Goal: Information Seeking & Learning: Find specific fact

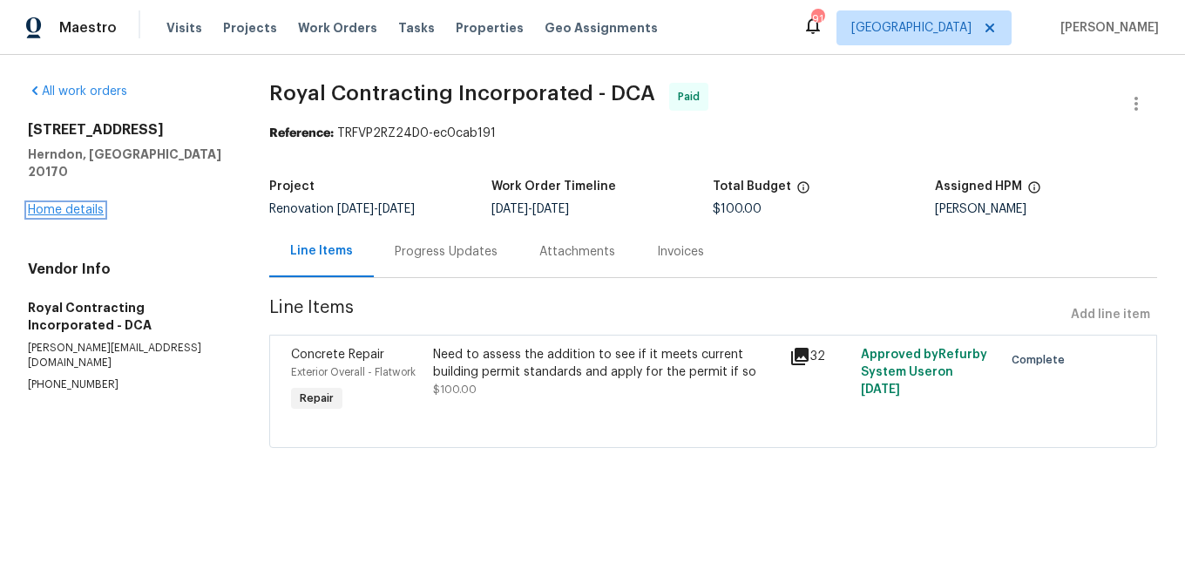
click at [81, 204] on link "Home details" at bounding box center [66, 210] width 76 height 12
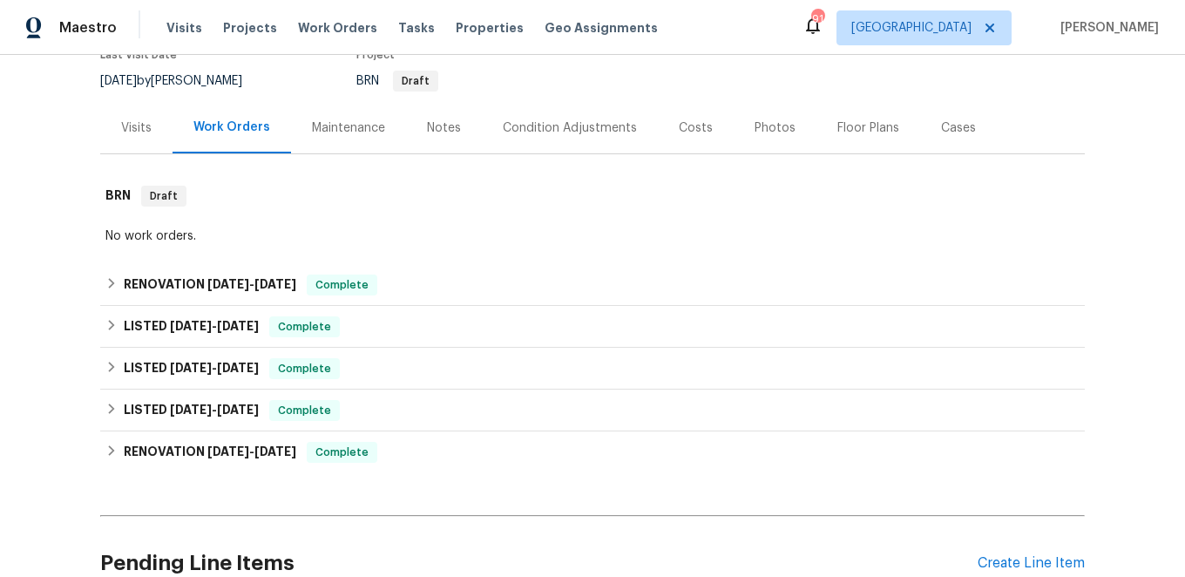
scroll to position [172, 0]
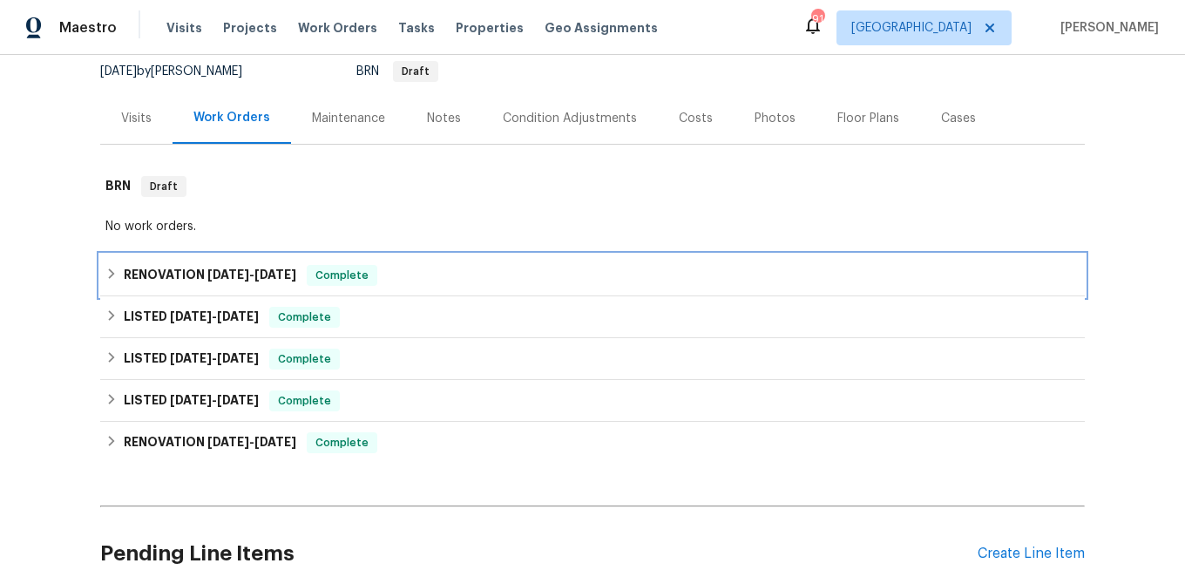
click at [114, 272] on icon at bounding box center [111, 273] width 12 height 12
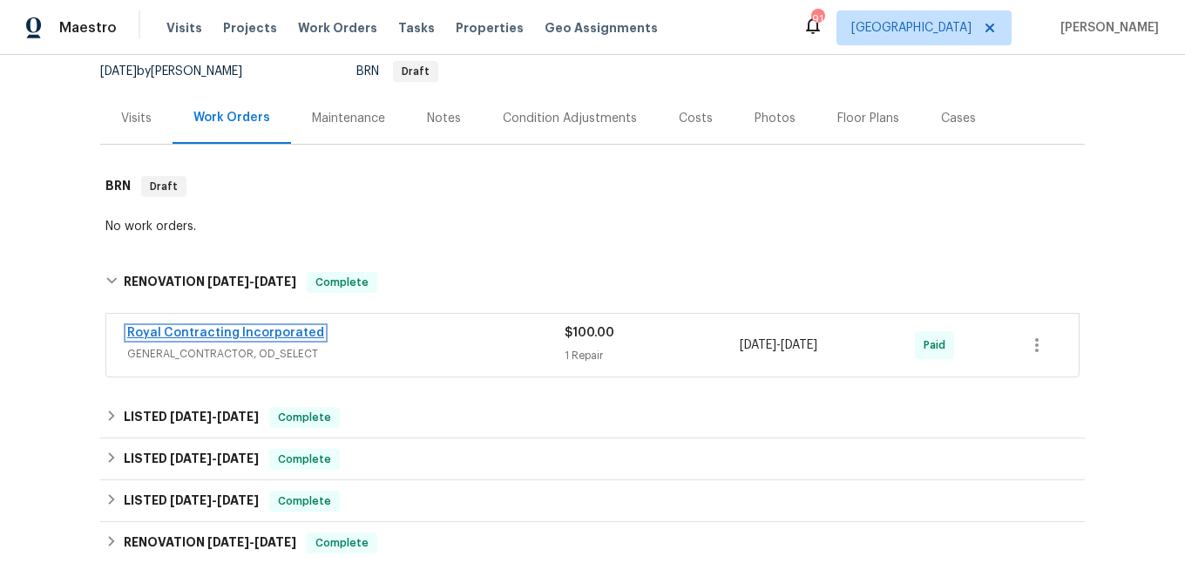
click at [226, 335] on link "Royal Contracting Incorporated" at bounding box center [225, 333] width 197 height 12
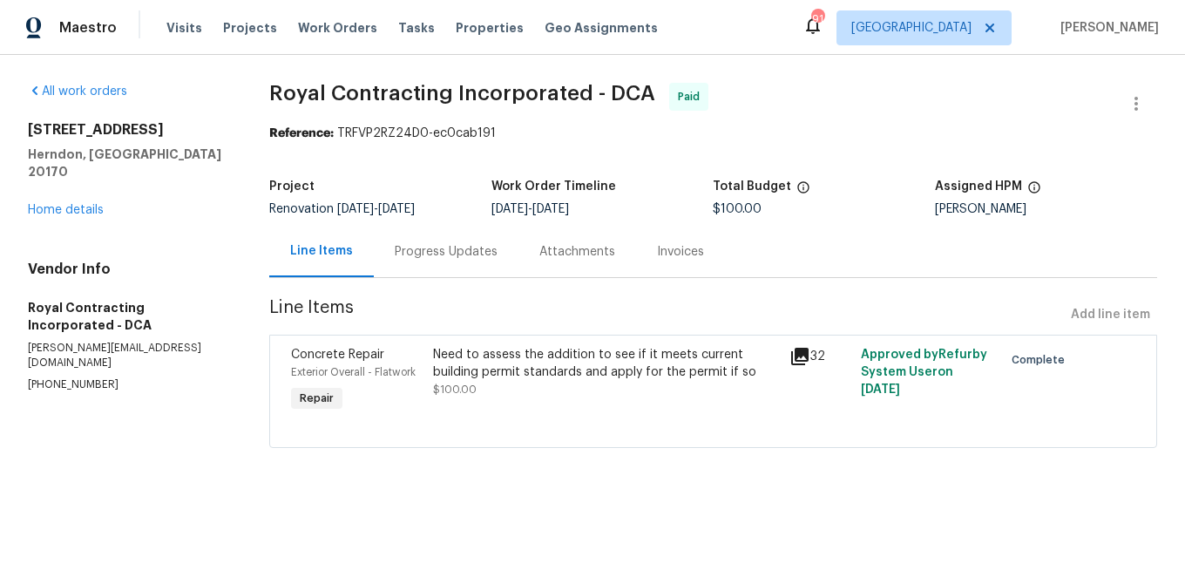
click at [456, 247] on div "Progress Updates" at bounding box center [446, 251] width 103 height 17
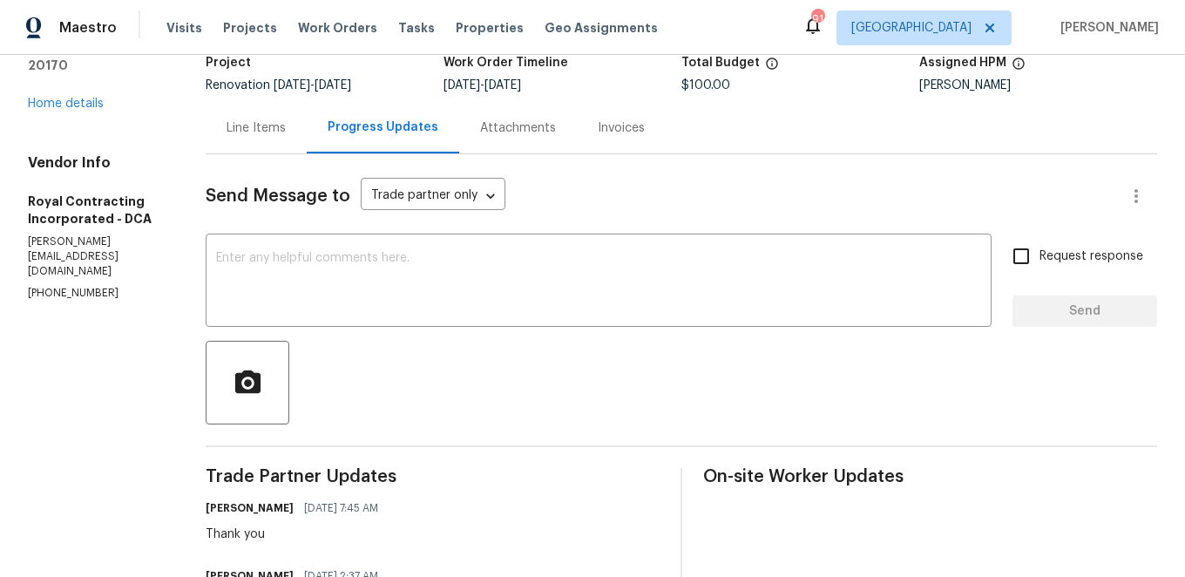
scroll to position [78, 0]
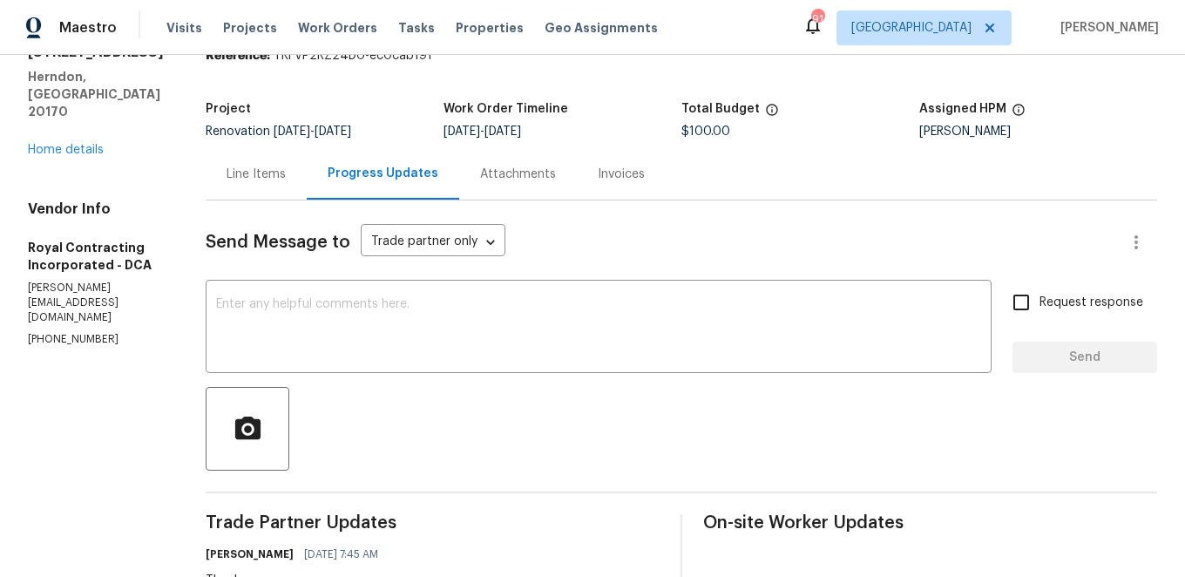
click at [535, 169] on div "Attachments" at bounding box center [518, 174] width 76 height 17
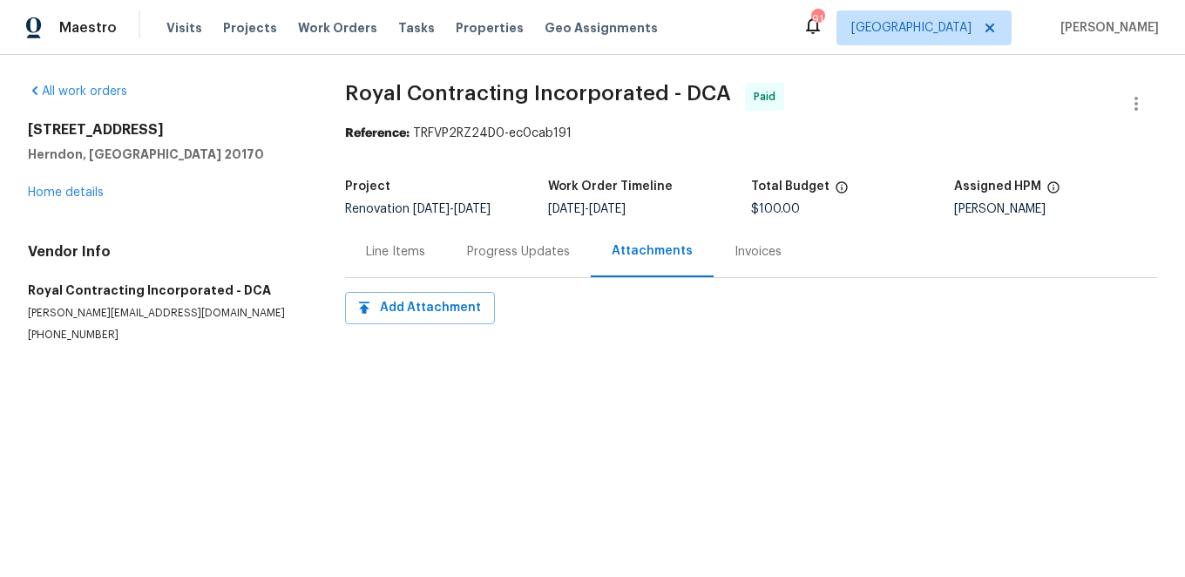
click at [748, 257] on div "Invoices" at bounding box center [757, 251] width 47 height 17
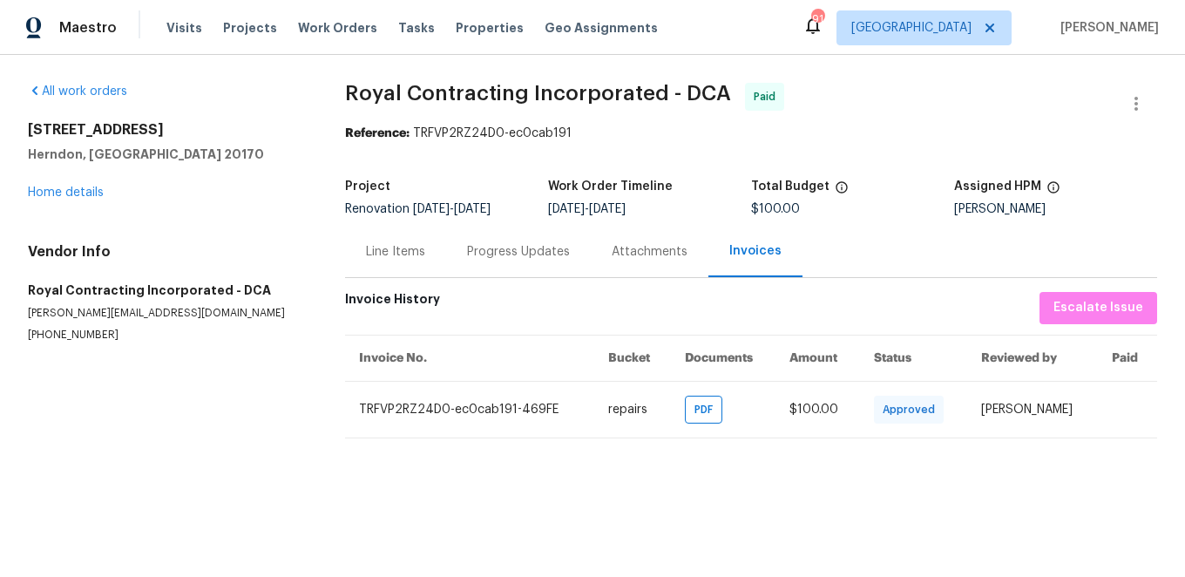
click at [511, 256] on div "Progress Updates" at bounding box center [518, 251] width 103 height 17
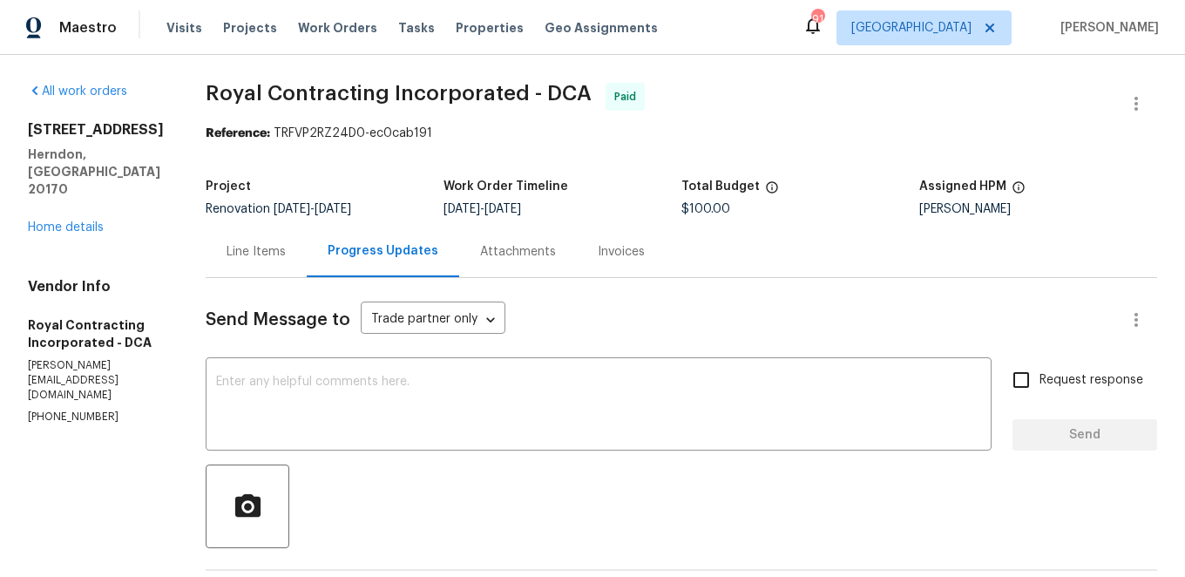
click at [284, 253] on div "Line Items" at bounding box center [255, 251] width 59 height 17
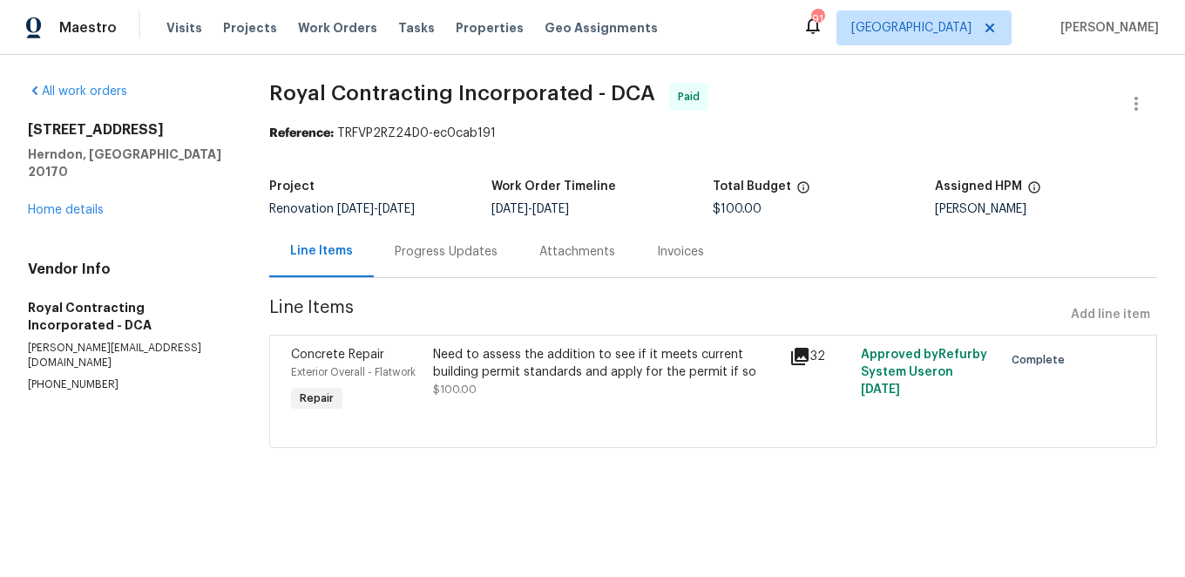
click at [801, 361] on icon at bounding box center [799, 356] width 21 height 21
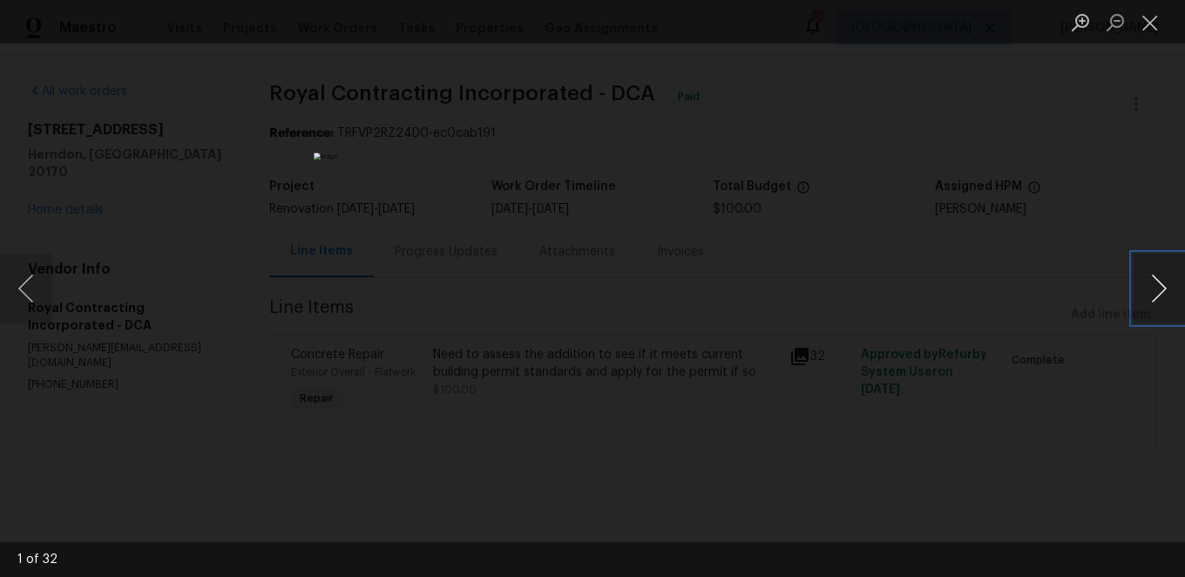
click at [1152, 281] on button "Next image" at bounding box center [1158, 288] width 52 height 70
click at [1152, 283] on button "Next image" at bounding box center [1158, 288] width 52 height 70
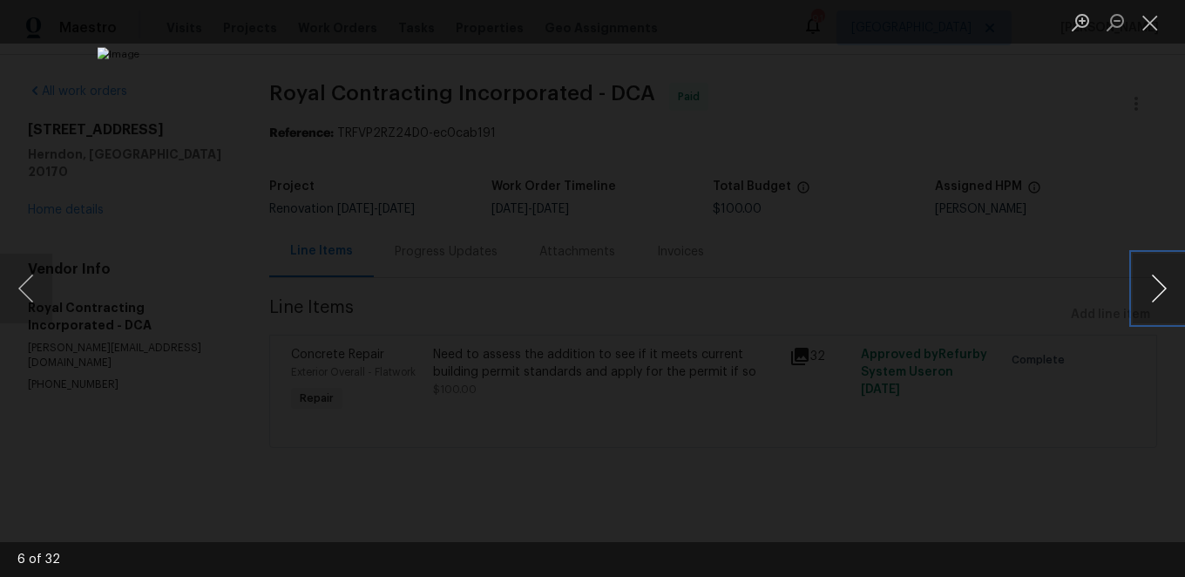
click at [1152, 283] on button "Next image" at bounding box center [1158, 288] width 52 height 70
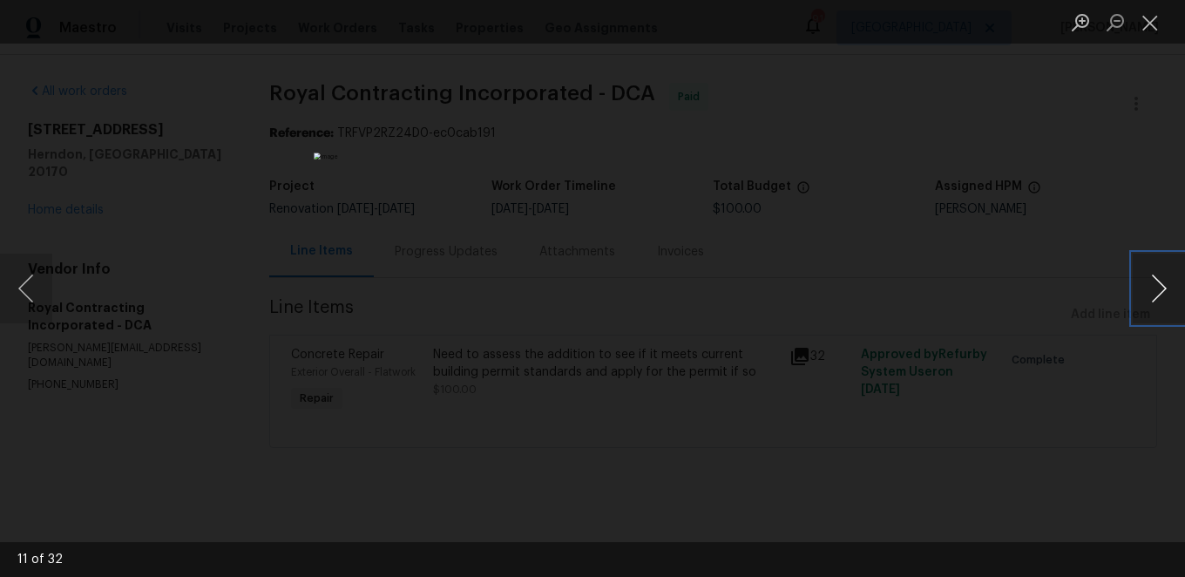
click at [1152, 283] on button "Next image" at bounding box center [1158, 288] width 52 height 70
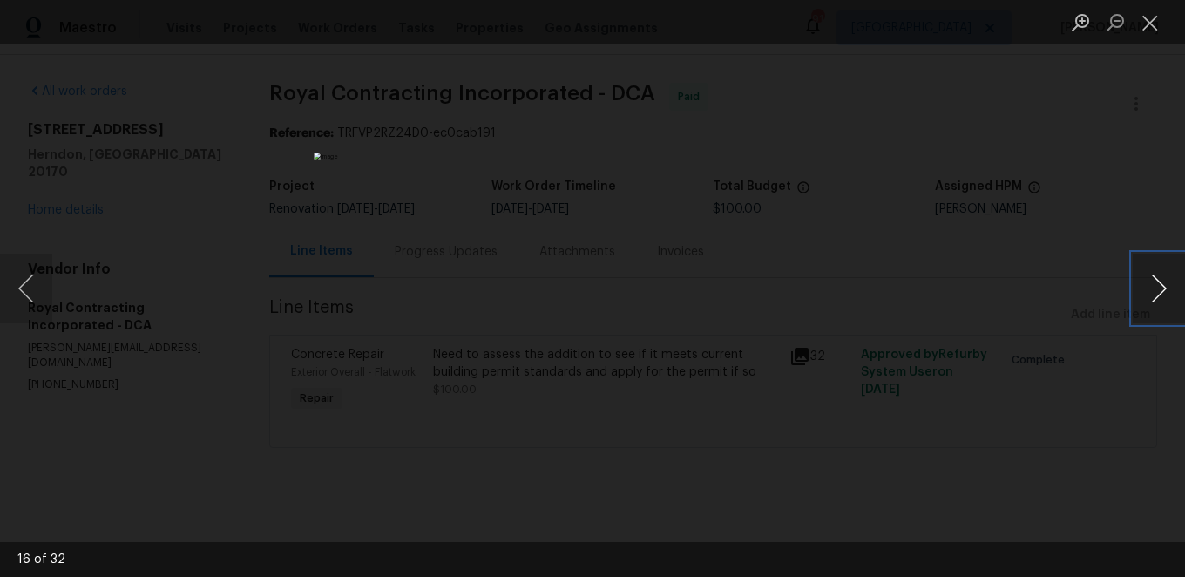
click at [1152, 283] on button "Next image" at bounding box center [1158, 288] width 52 height 70
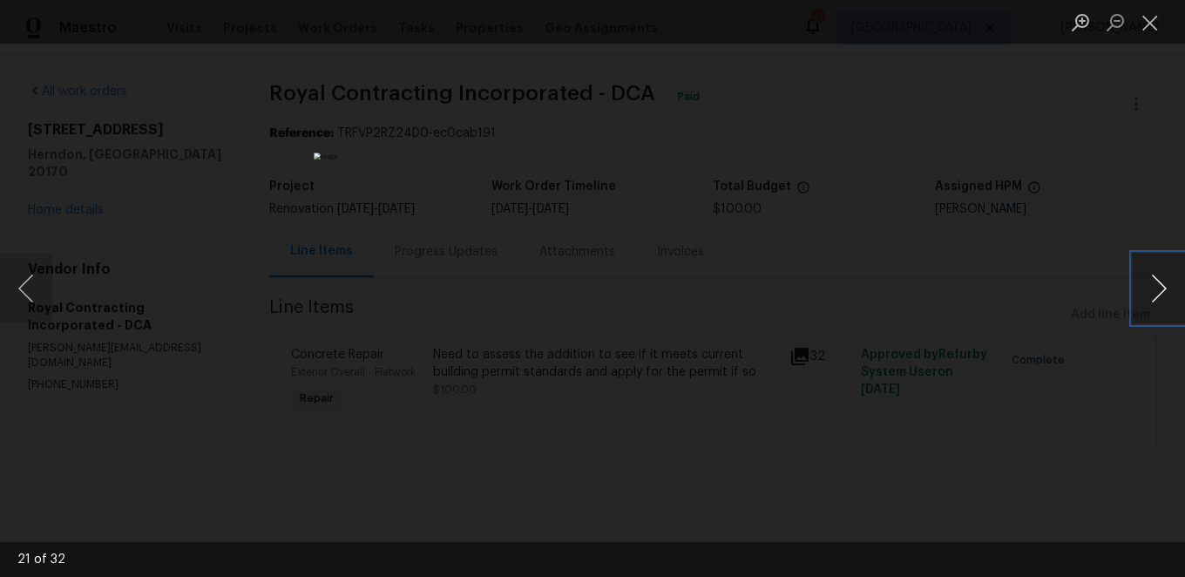
click at [1152, 283] on button "Next image" at bounding box center [1158, 288] width 52 height 70
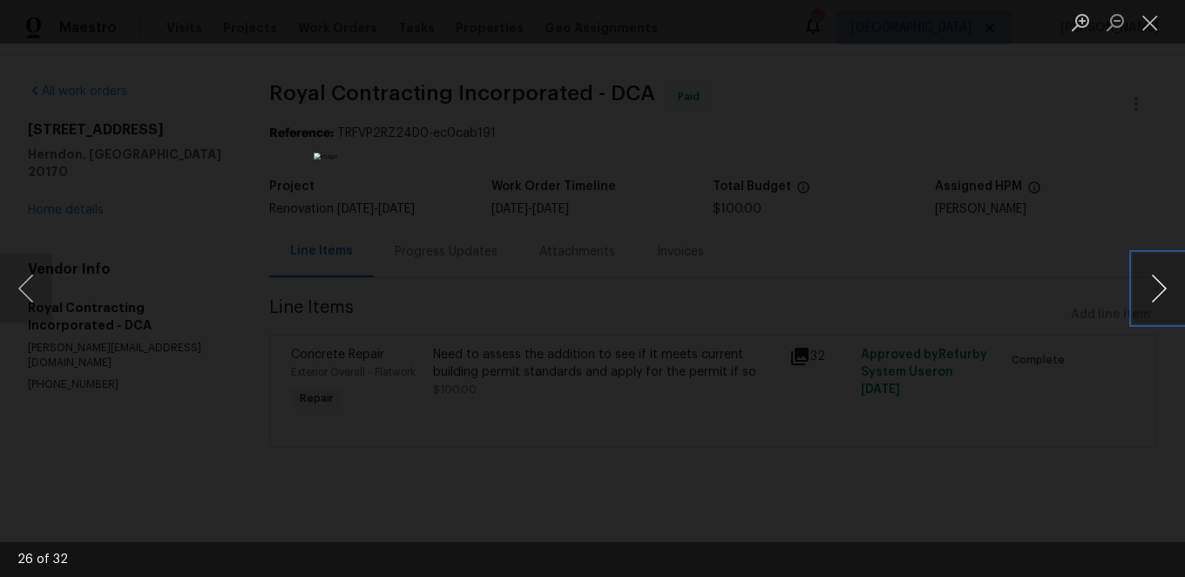
click at [1152, 283] on button "Next image" at bounding box center [1158, 288] width 52 height 70
click at [1153, 280] on button "Next image" at bounding box center [1158, 288] width 52 height 70
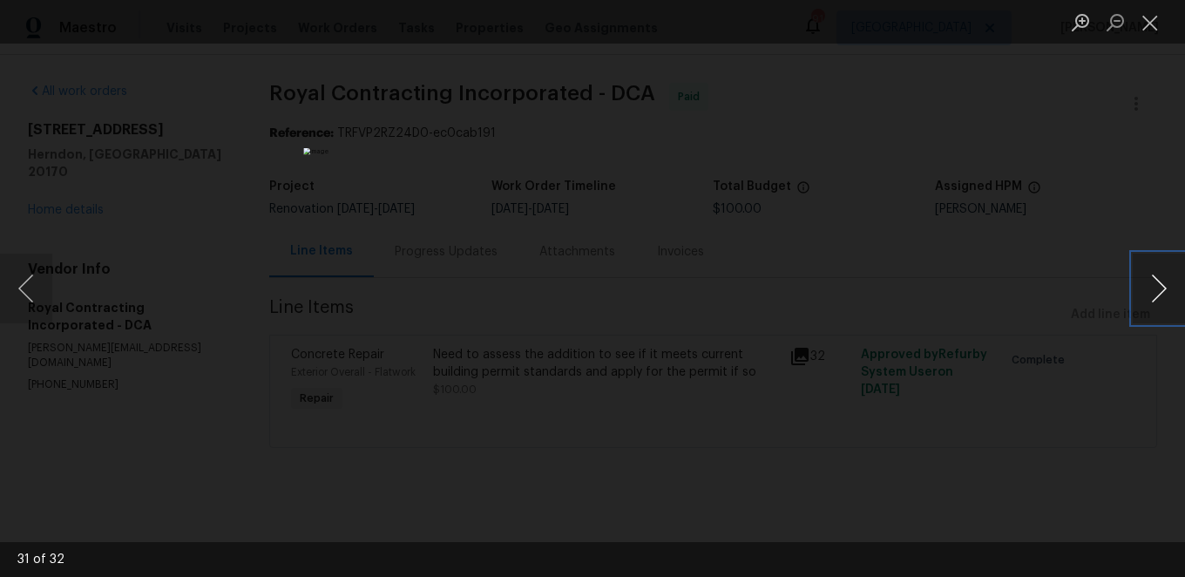
click at [1153, 280] on button "Next image" at bounding box center [1158, 288] width 52 height 70
click at [27, 287] on button "Previous image" at bounding box center [26, 288] width 52 height 70
click at [1163, 281] on button "Next image" at bounding box center [1158, 288] width 52 height 70
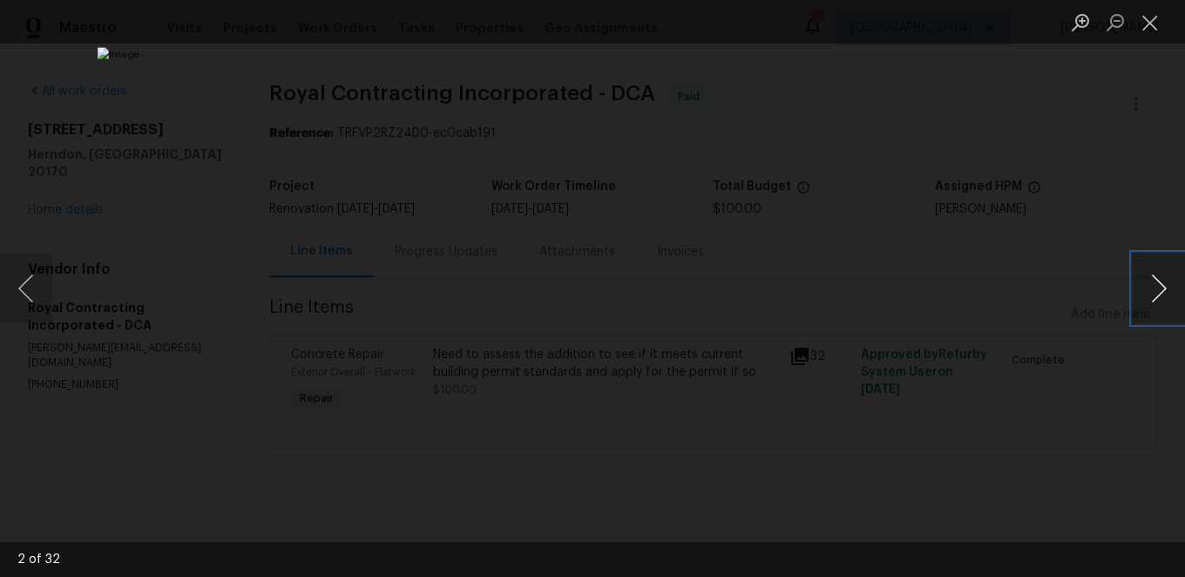
click at [1163, 281] on button "Next image" at bounding box center [1158, 288] width 52 height 70
click at [30, 286] on button "Previous image" at bounding box center [26, 288] width 52 height 70
click at [1151, 287] on button "Next image" at bounding box center [1158, 288] width 52 height 70
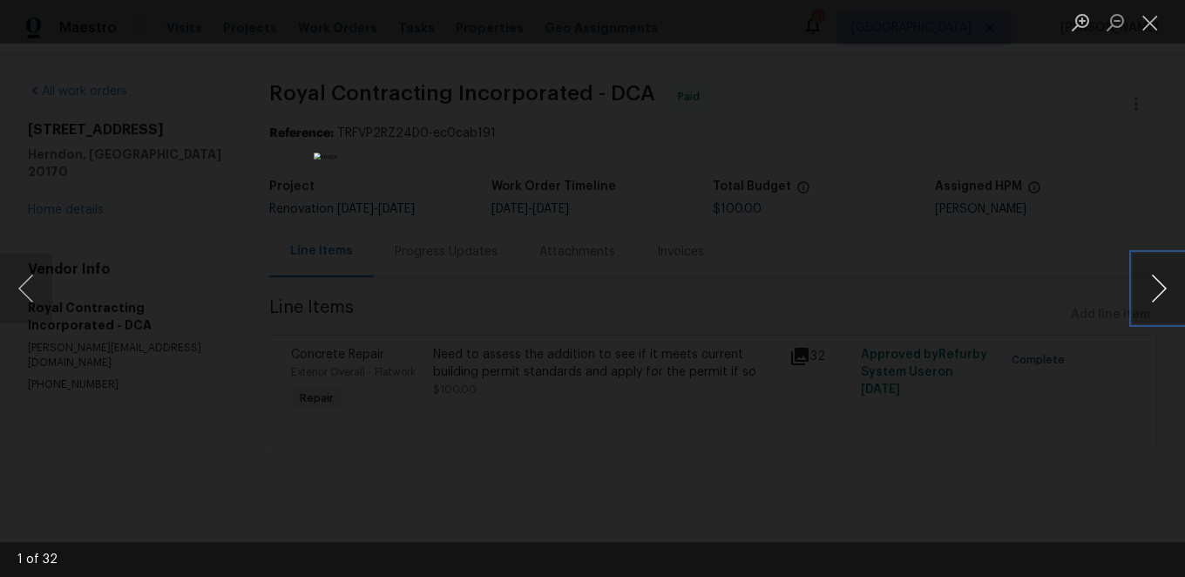
click at [1151, 287] on button "Next image" at bounding box center [1158, 288] width 52 height 70
click at [1142, 17] on button "Close lightbox" at bounding box center [1149, 22] width 35 height 30
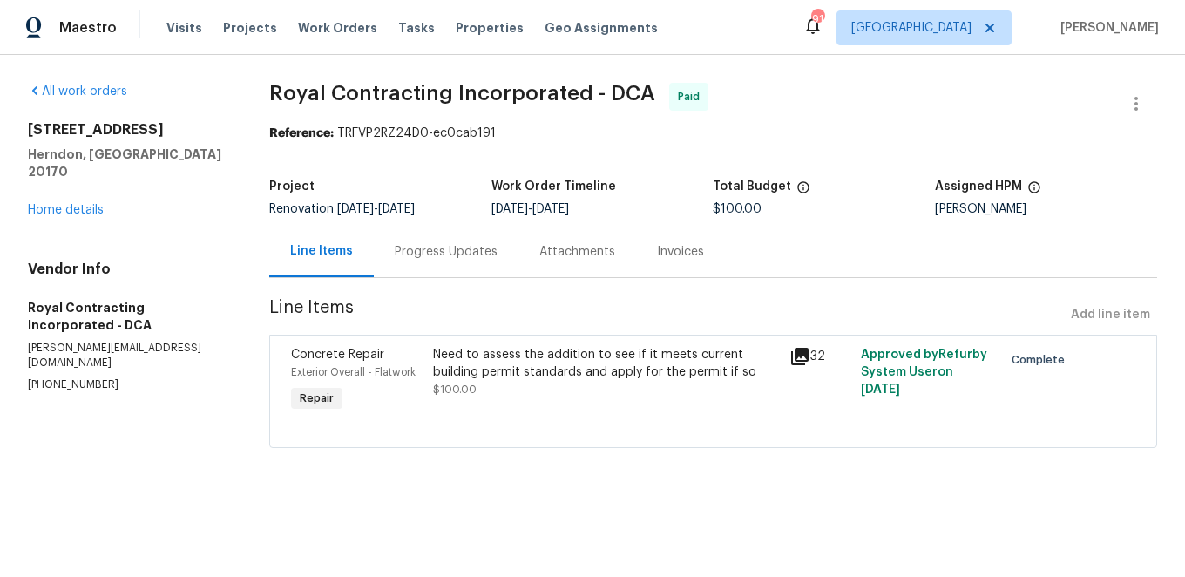
click at [461, 247] on div "Progress Updates" at bounding box center [446, 251] width 103 height 17
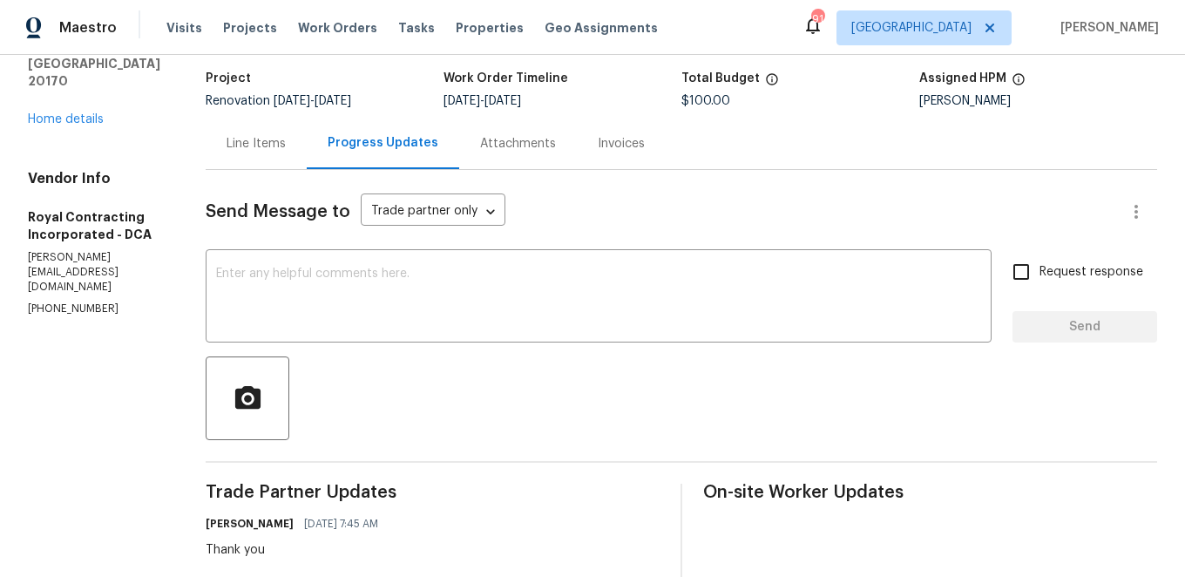
scroll to position [132, 0]
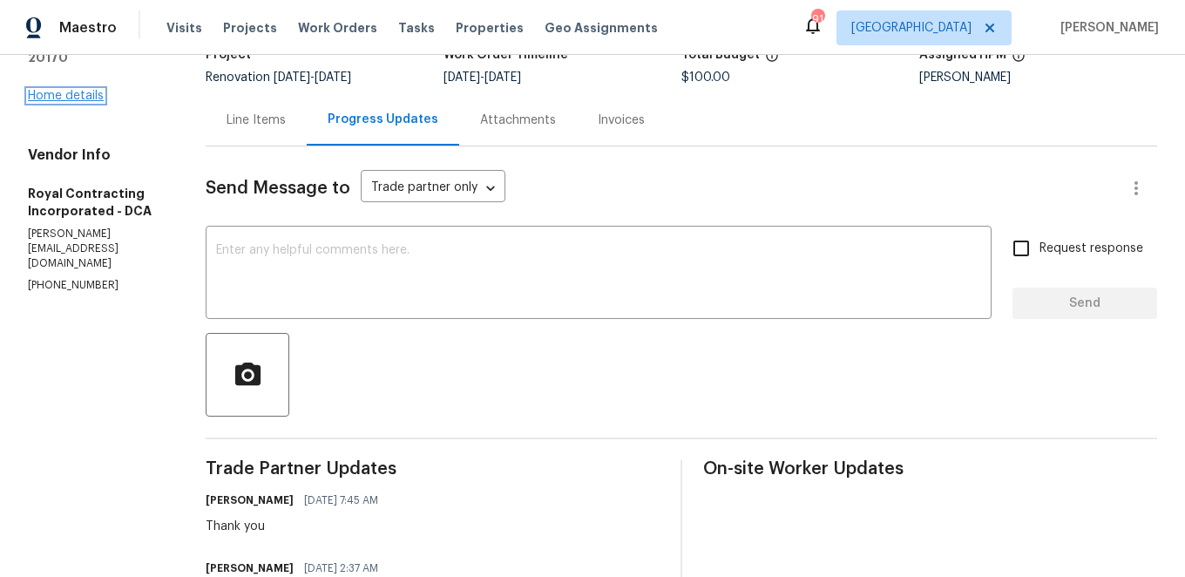
click at [74, 90] on link "Home details" at bounding box center [66, 96] width 76 height 12
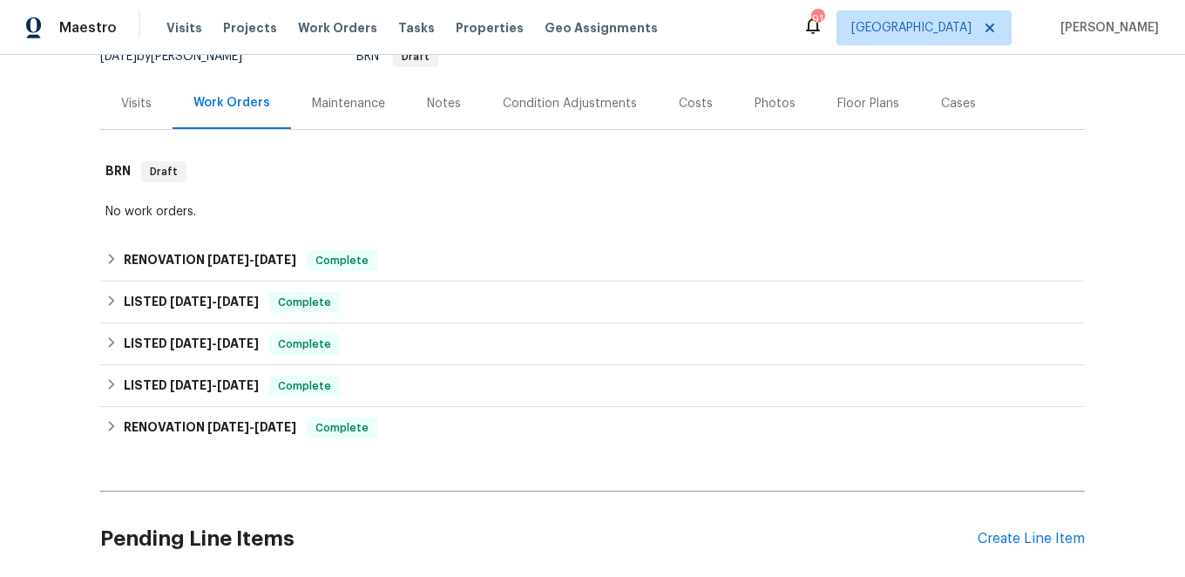
scroll to position [266, 0]
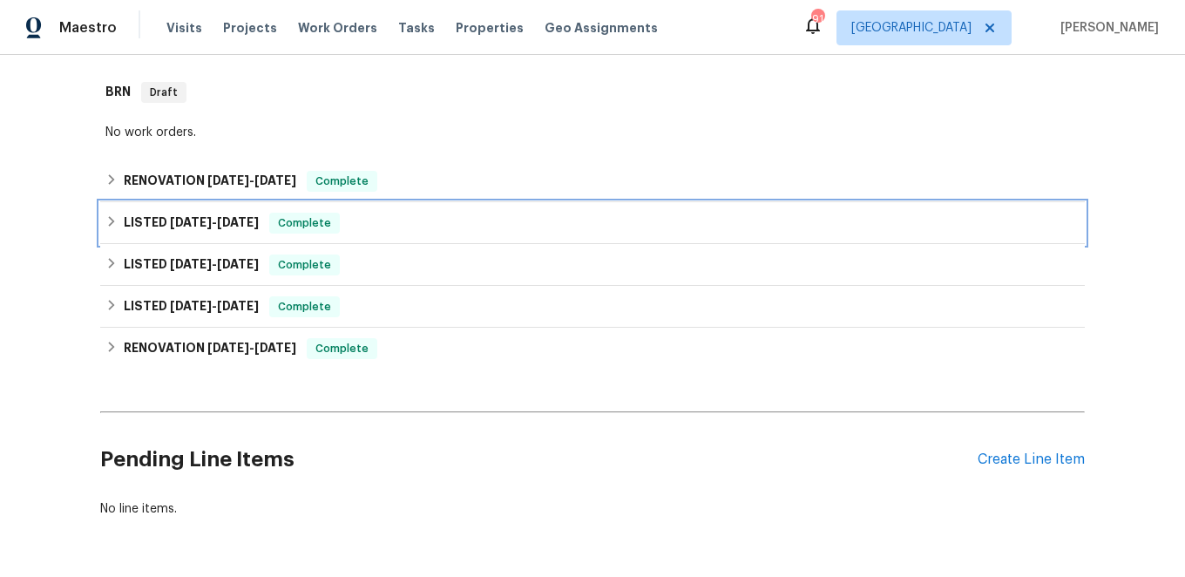
click at [113, 221] on icon at bounding box center [112, 221] width 6 height 10
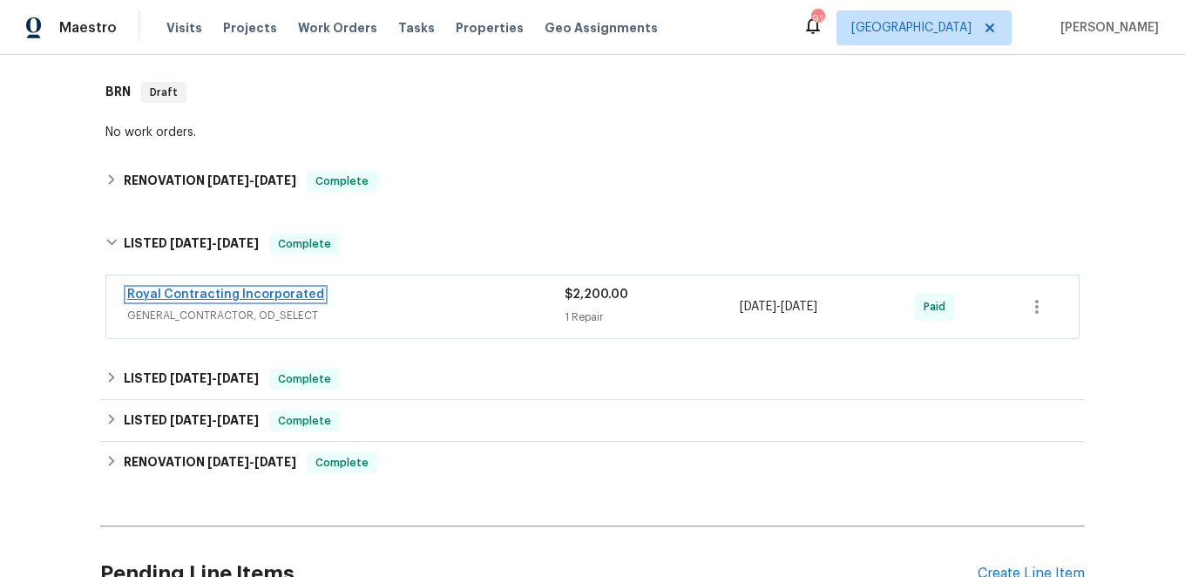
click at [250, 294] on link "Royal Contracting Incorporated" at bounding box center [225, 294] width 197 height 12
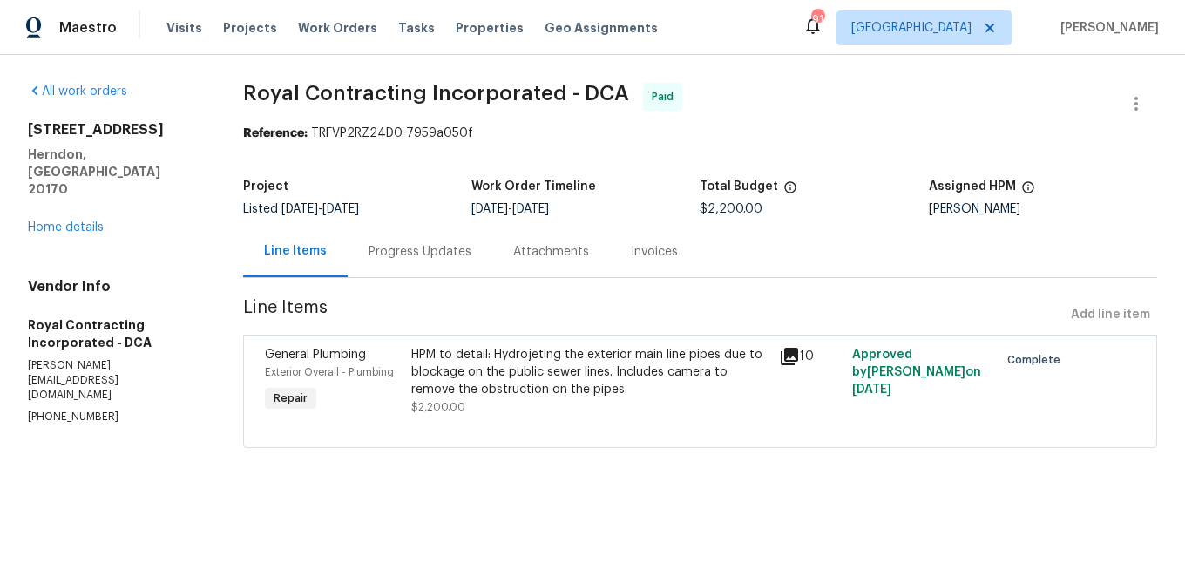
click at [64, 185] on div "[STREET_ADDRESS] Home details" at bounding box center [114, 178] width 173 height 115
click at [64, 221] on link "Home details" at bounding box center [66, 227] width 76 height 12
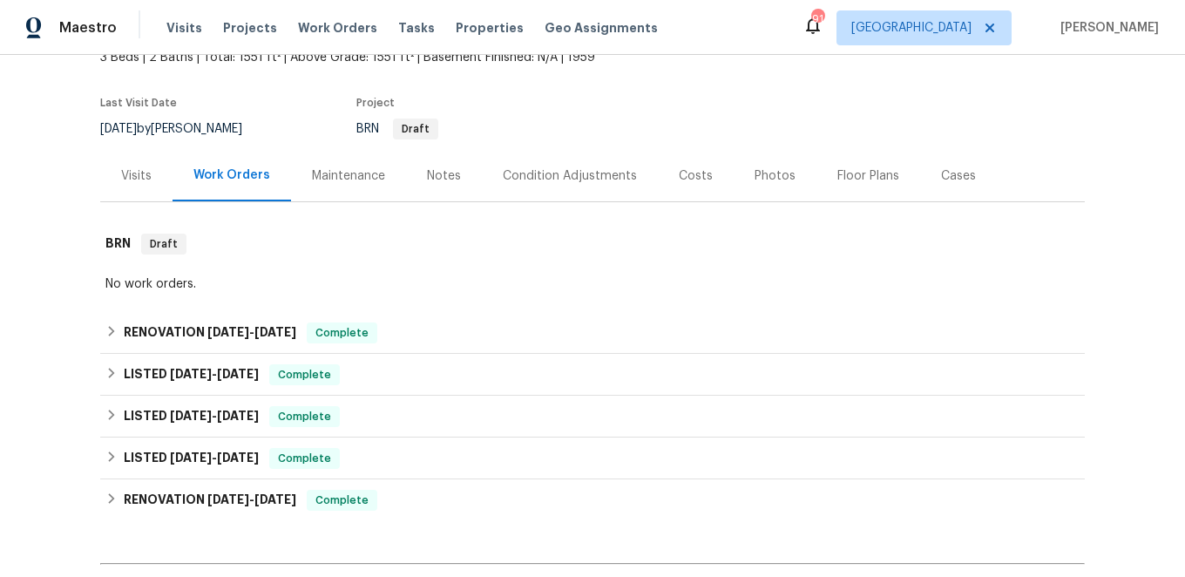
scroll to position [198, 0]
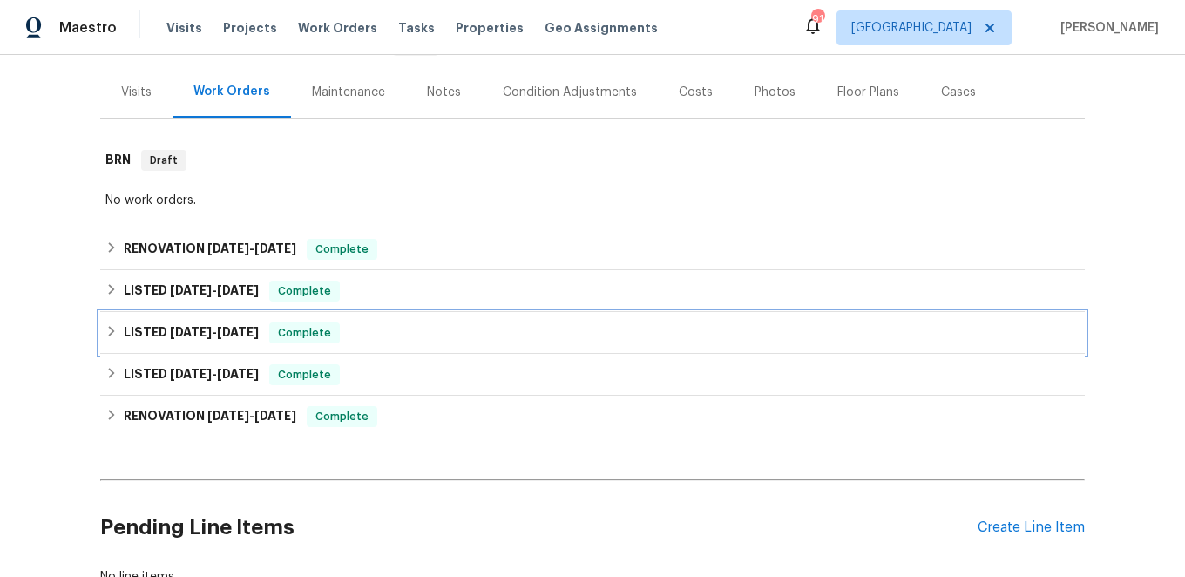
click at [111, 330] on icon at bounding box center [112, 331] width 6 height 10
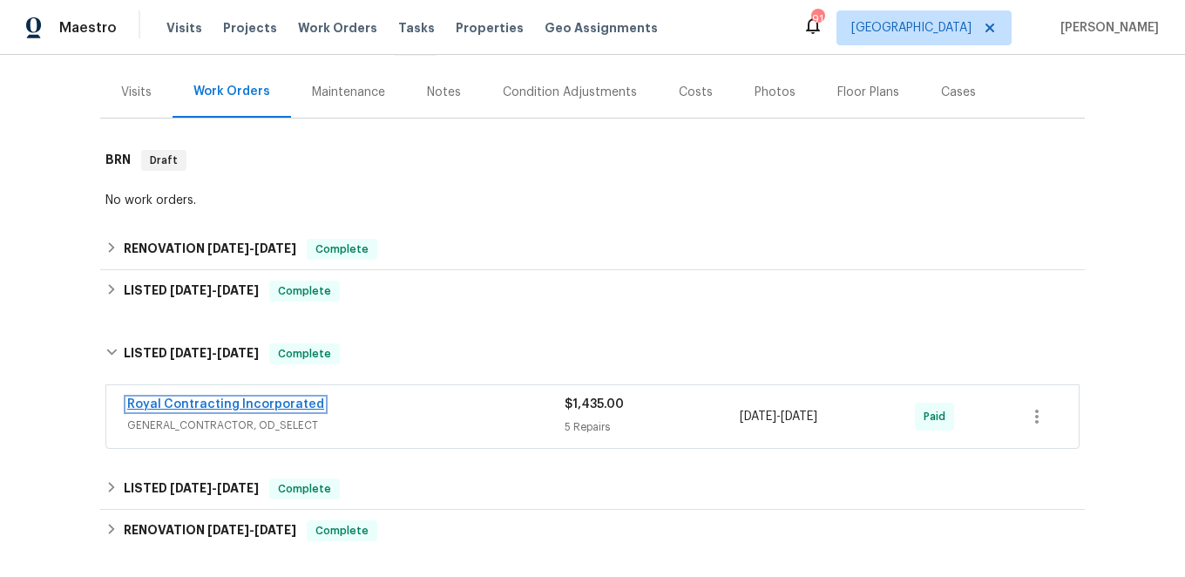
click at [244, 403] on link "Royal Contracting Incorporated" at bounding box center [225, 404] width 197 height 12
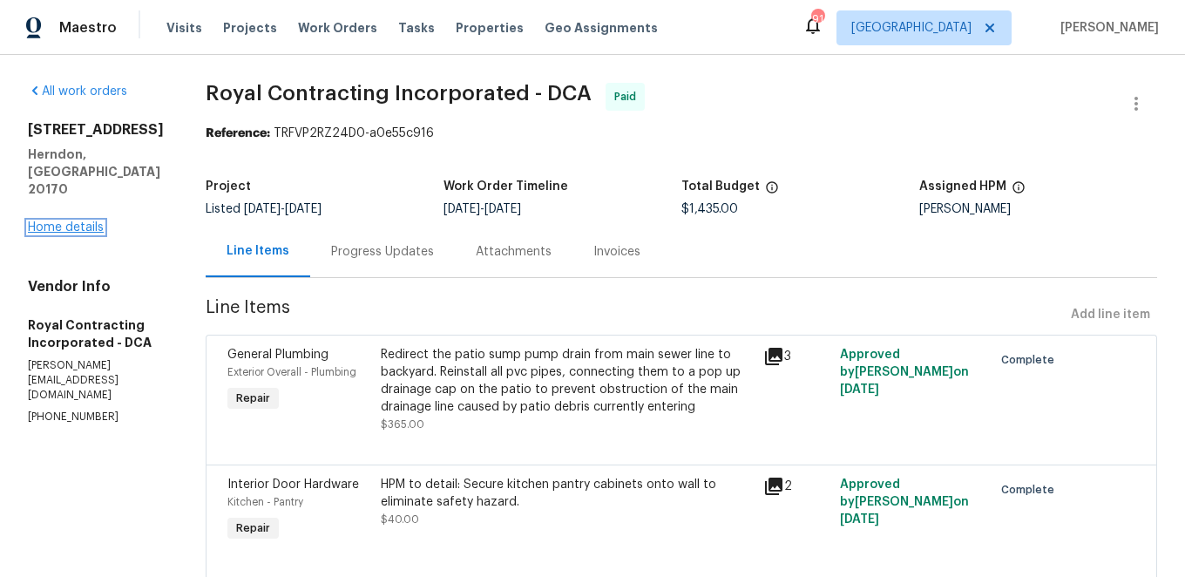
click at [74, 221] on link "Home details" at bounding box center [66, 227] width 76 height 12
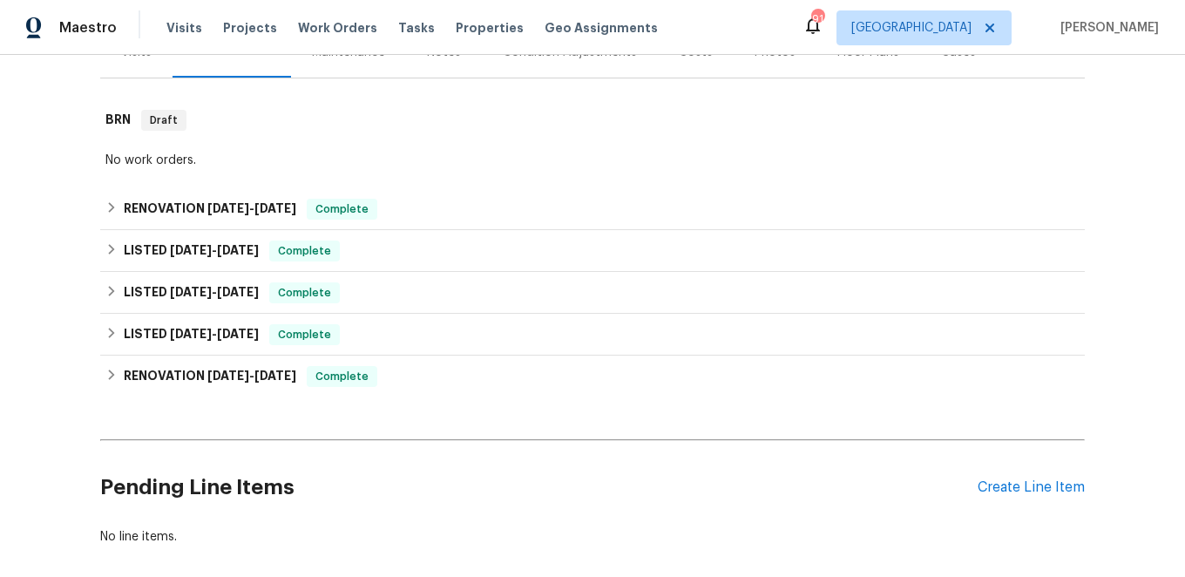
scroll to position [240, 0]
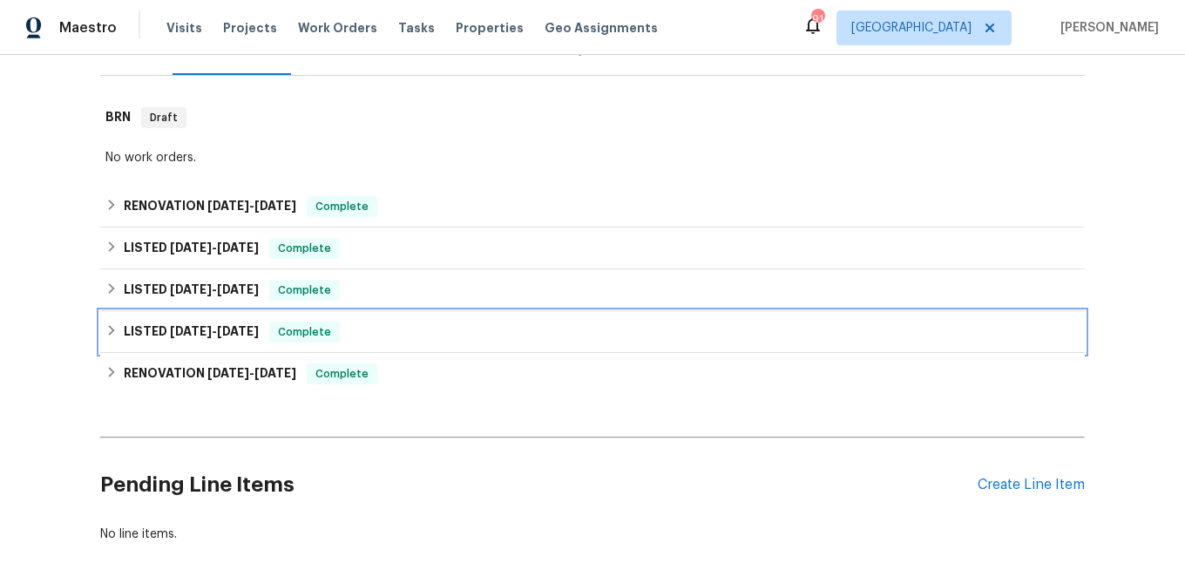
click at [109, 326] on icon at bounding box center [112, 330] width 6 height 10
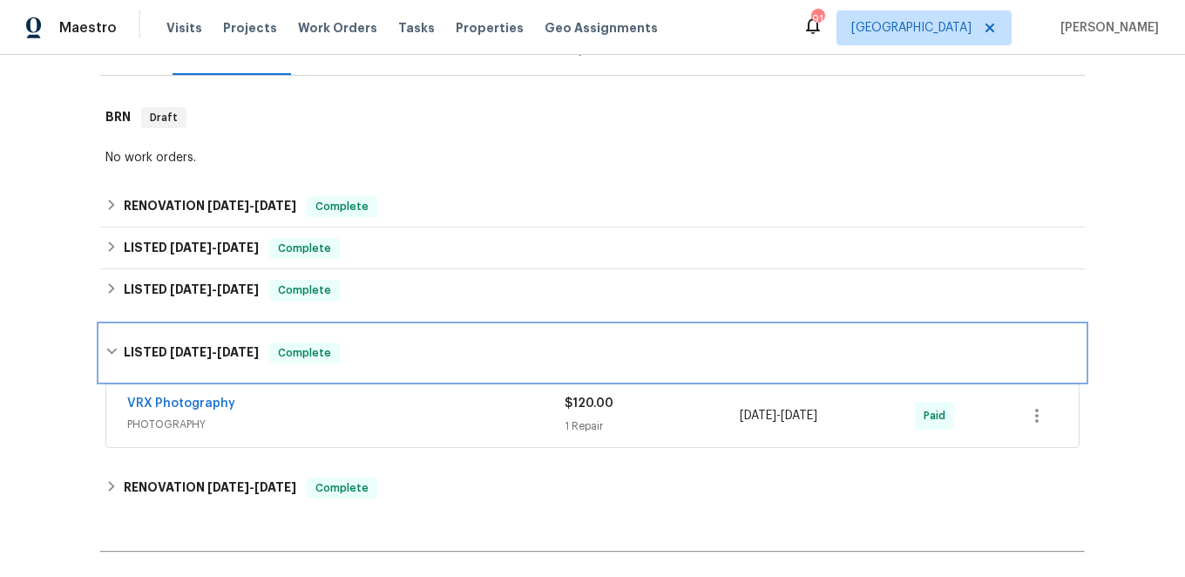
click at [114, 349] on icon at bounding box center [111, 351] width 12 height 12
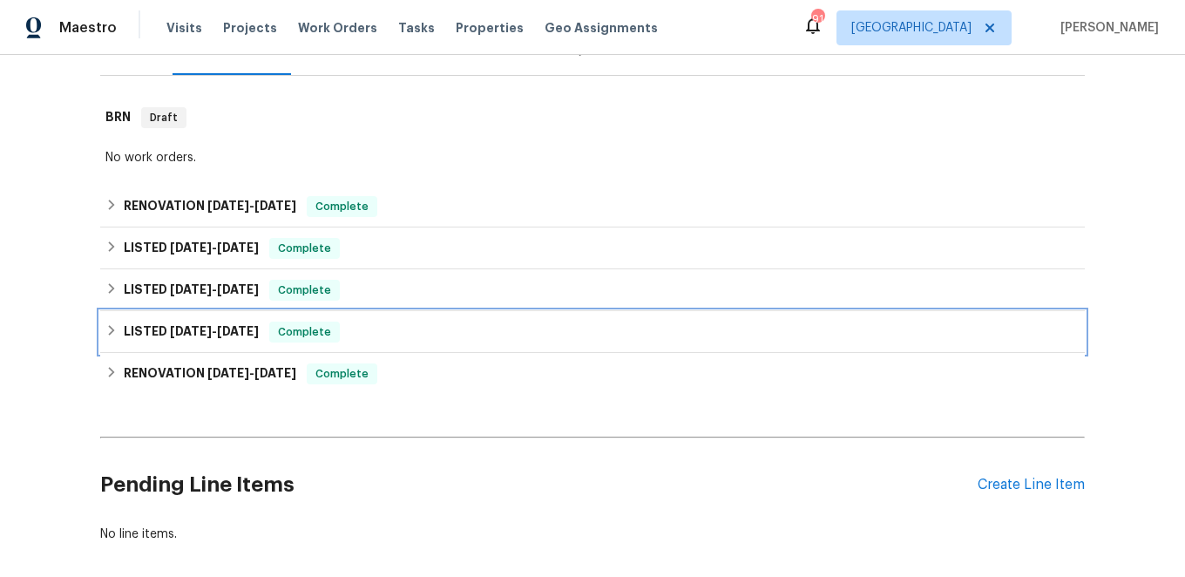
scroll to position [263, 0]
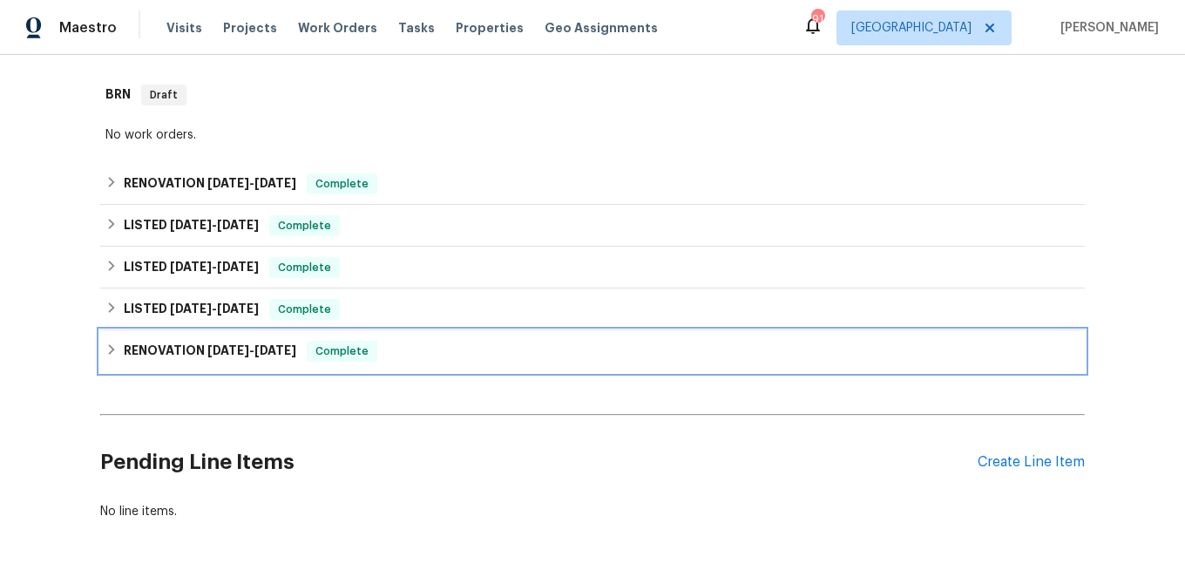
click at [114, 348] on icon at bounding box center [112, 349] width 6 height 10
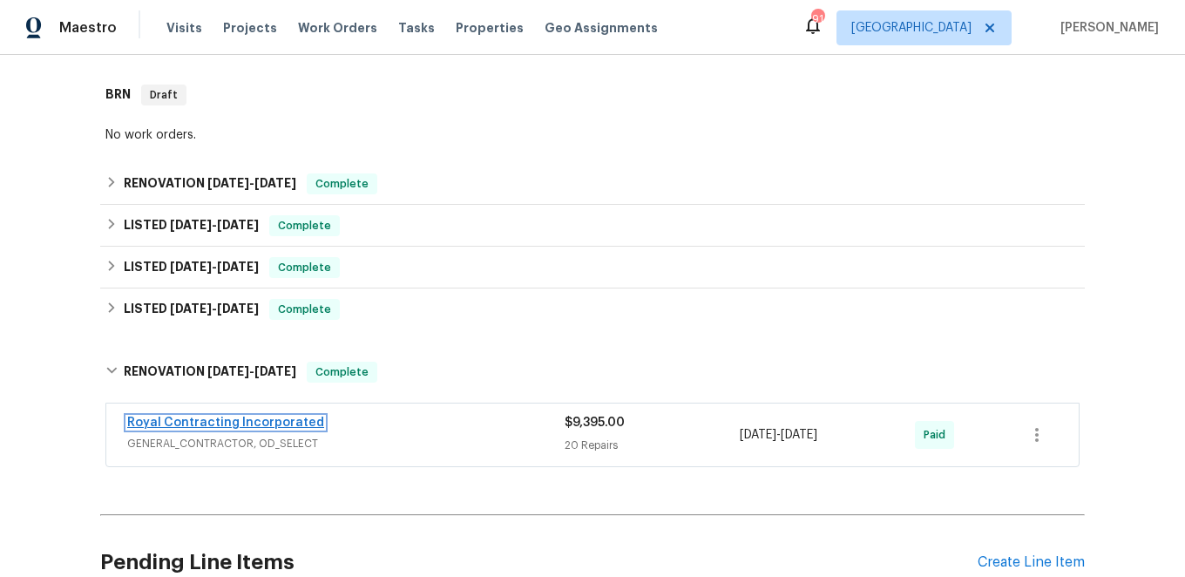
click at [191, 419] on link "Royal Contracting Incorporated" at bounding box center [225, 422] width 197 height 12
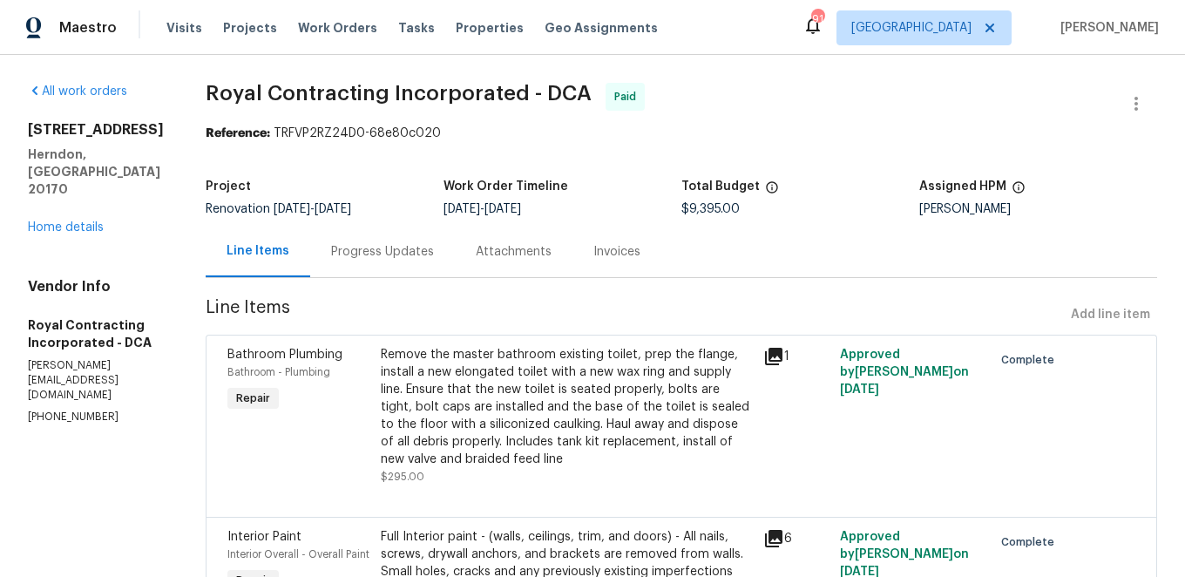
click at [66, 185] on div "[STREET_ADDRESS] Home details" at bounding box center [96, 178] width 136 height 115
click at [58, 221] on link "Home details" at bounding box center [66, 227] width 76 height 12
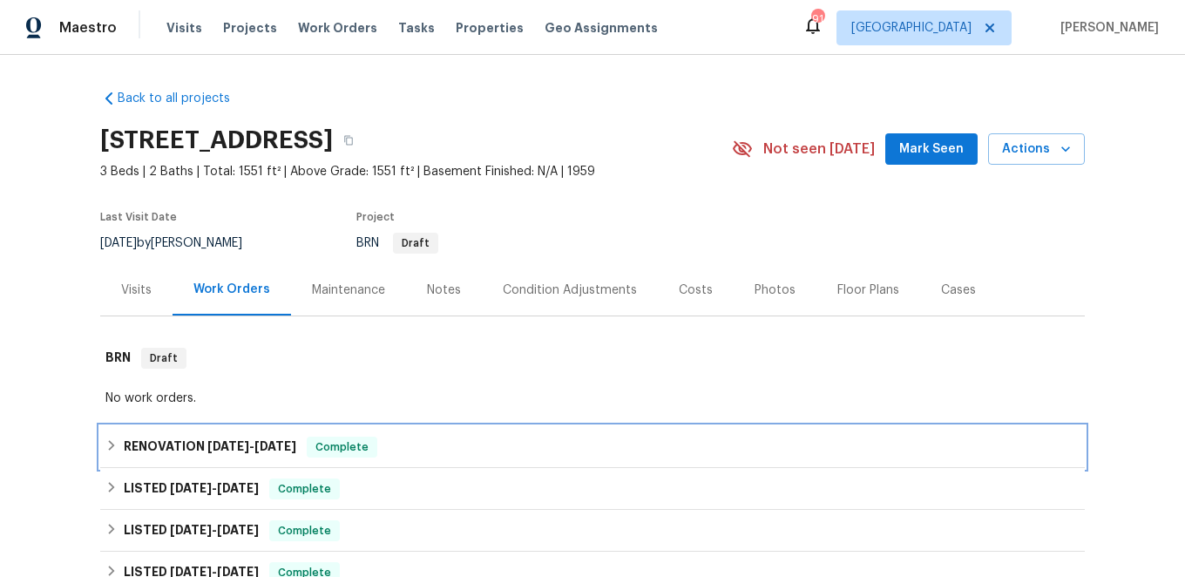
click at [111, 446] on icon at bounding box center [111, 445] width 12 height 12
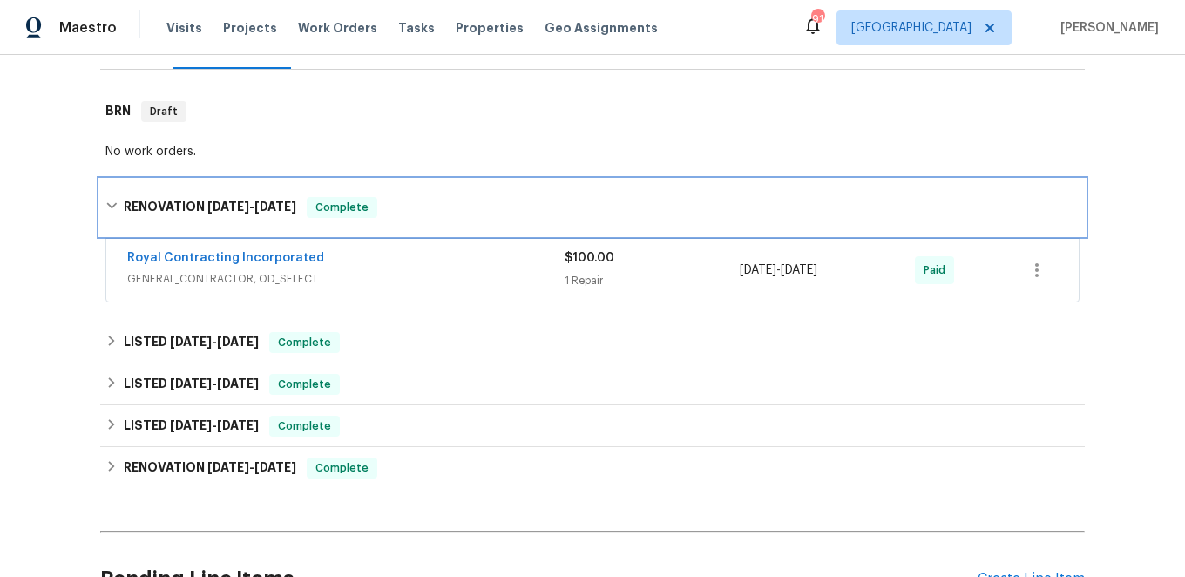
scroll to position [253, 0]
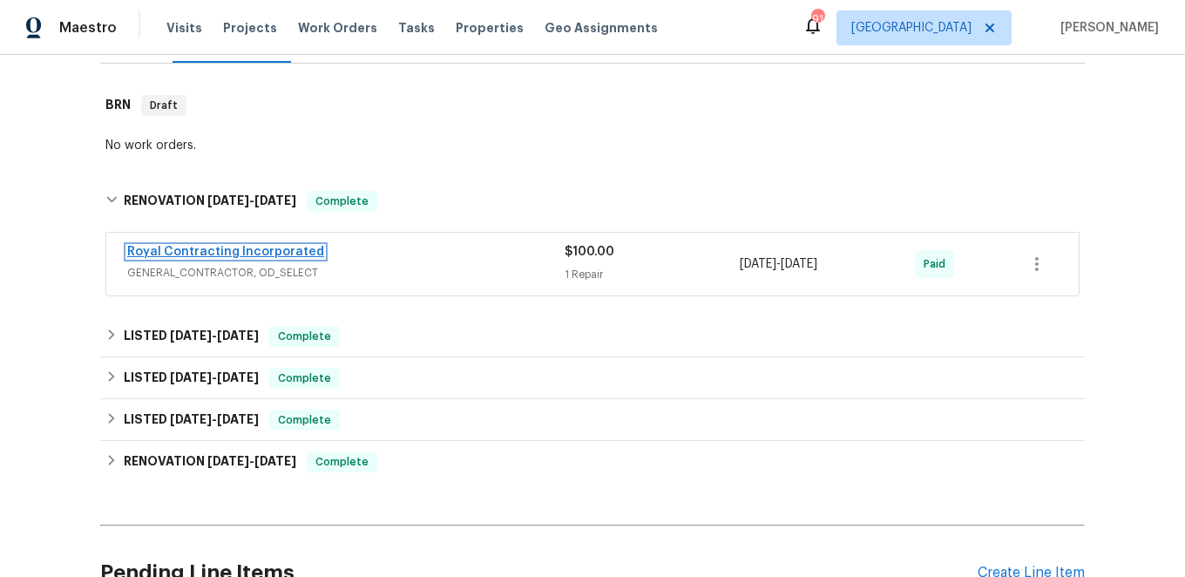
click at [272, 251] on link "Royal Contracting Incorporated" at bounding box center [225, 252] width 197 height 12
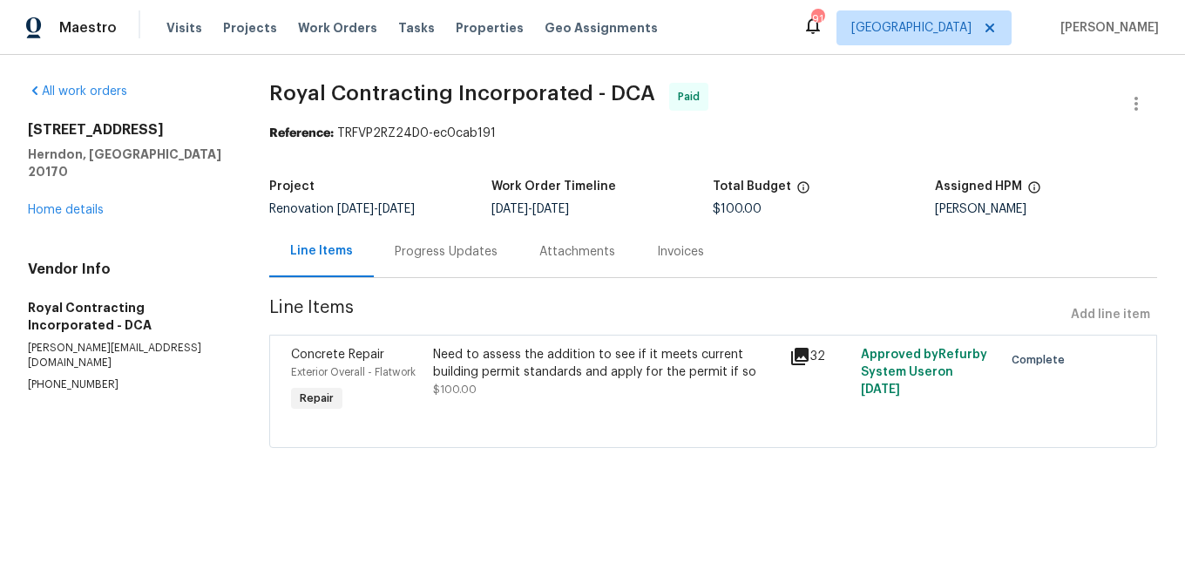
click at [449, 254] on div "Progress Updates" at bounding box center [446, 251] width 103 height 17
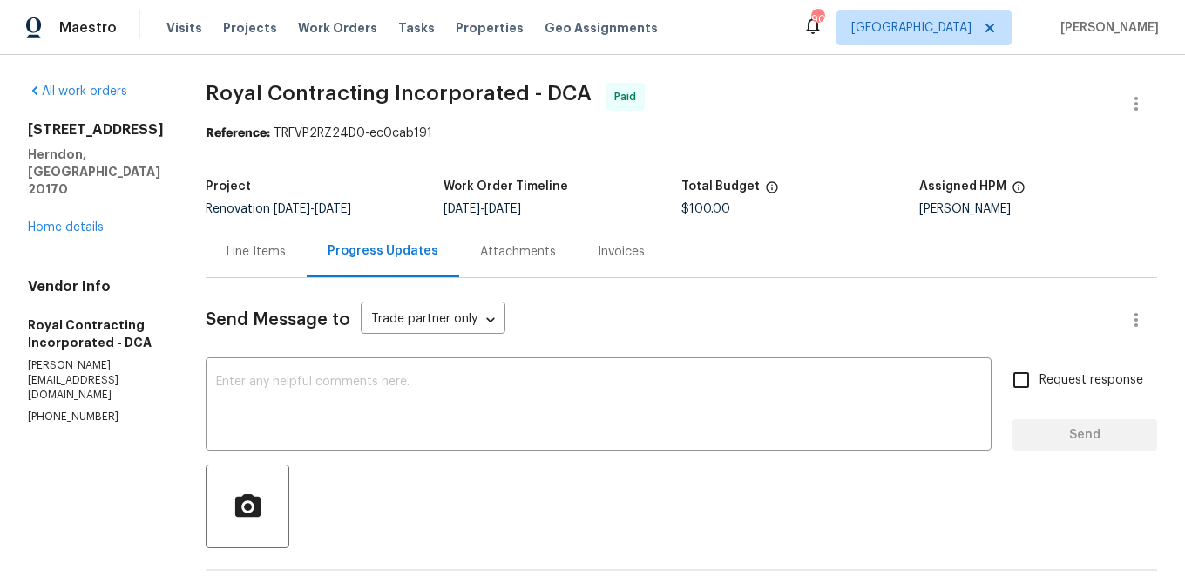
click at [286, 255] on div "Line Items" at bounding box center [255, 251] width 59 height 17
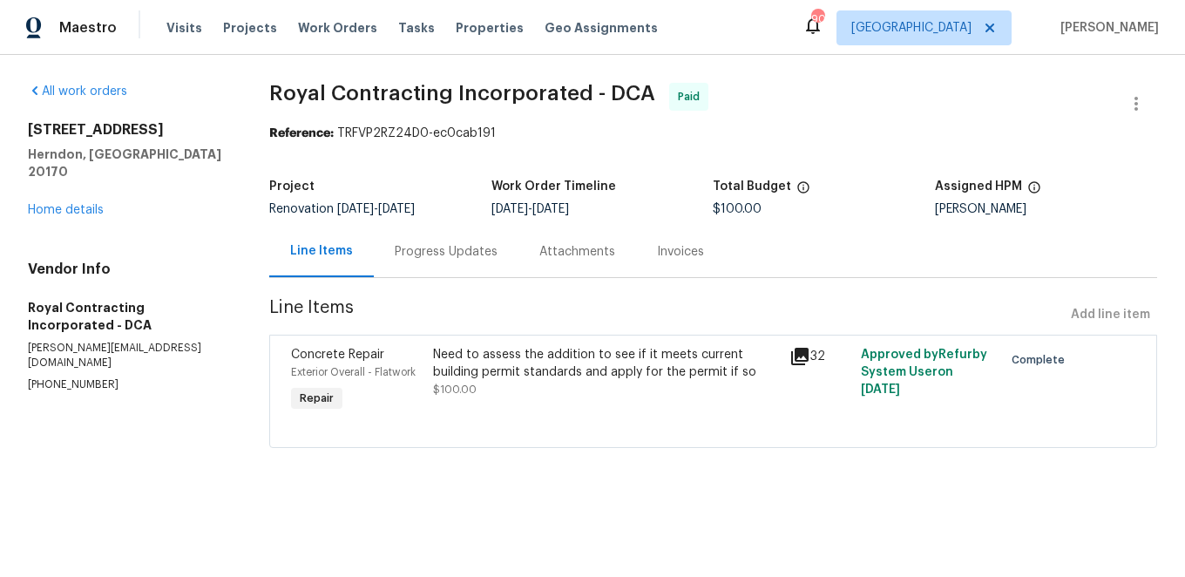
click at [463, 250] on div "Progress Updates" at bounding box center [446, 251] width 103 height 17
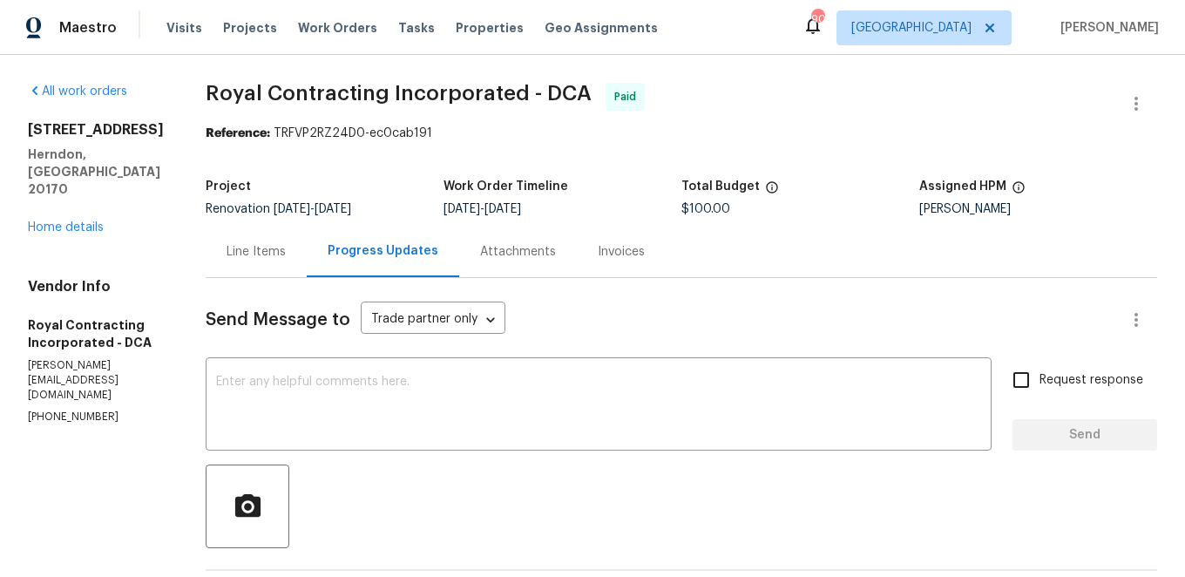
click at [624, 250] on div "Invoices" at bounding box center [621, 251] width 47 height 17
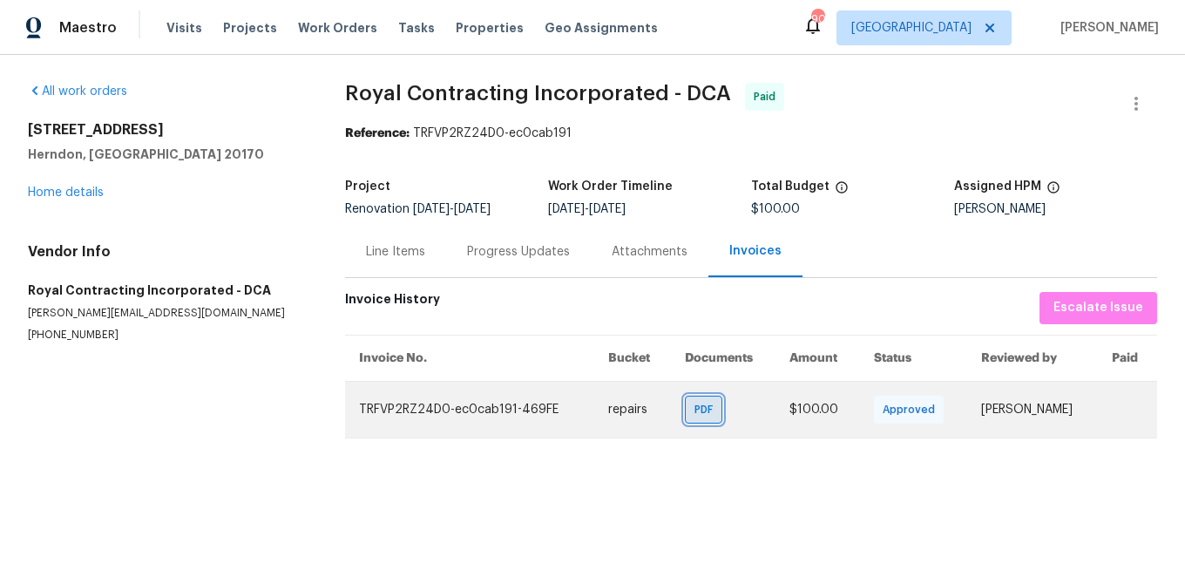
click at [694, 407] on span "PDF" at bounding box center [706, 409] width 25 height 17
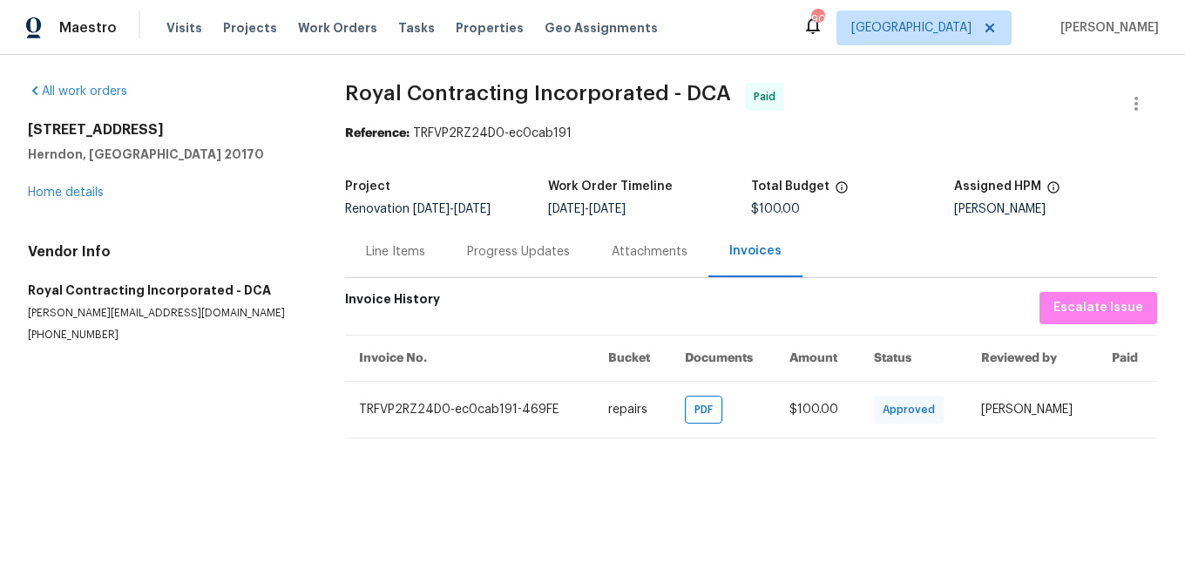
click at [408, 255] on div "Line Items" at bounding box center [395, 251] width 59 height 17
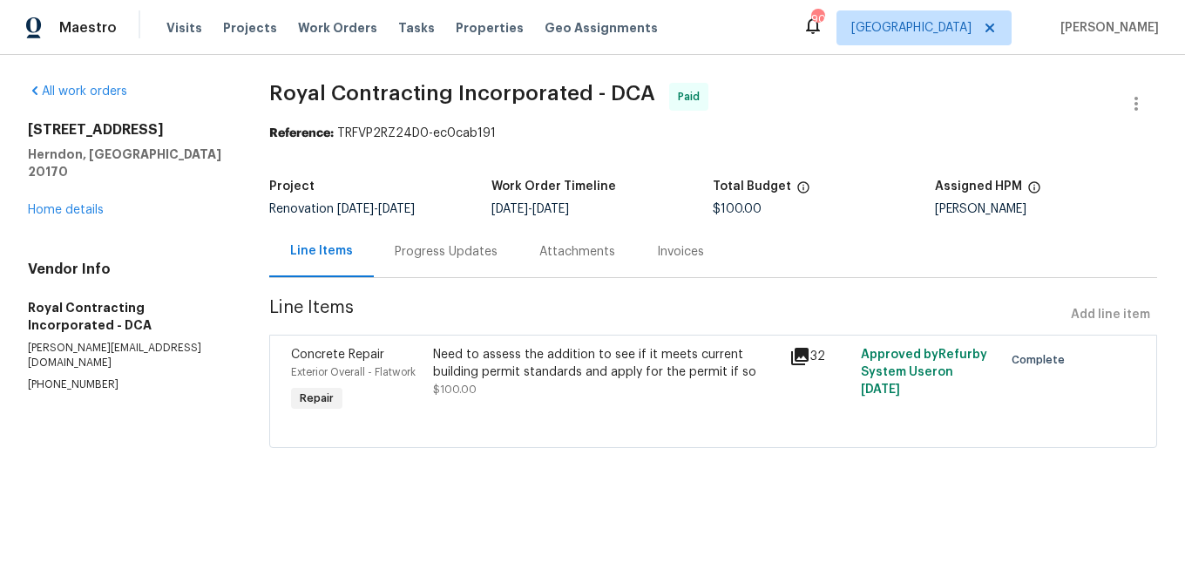
click at [456, 253] on div "Progress Updates" at bounding box center [446, 251] width 103 height 17
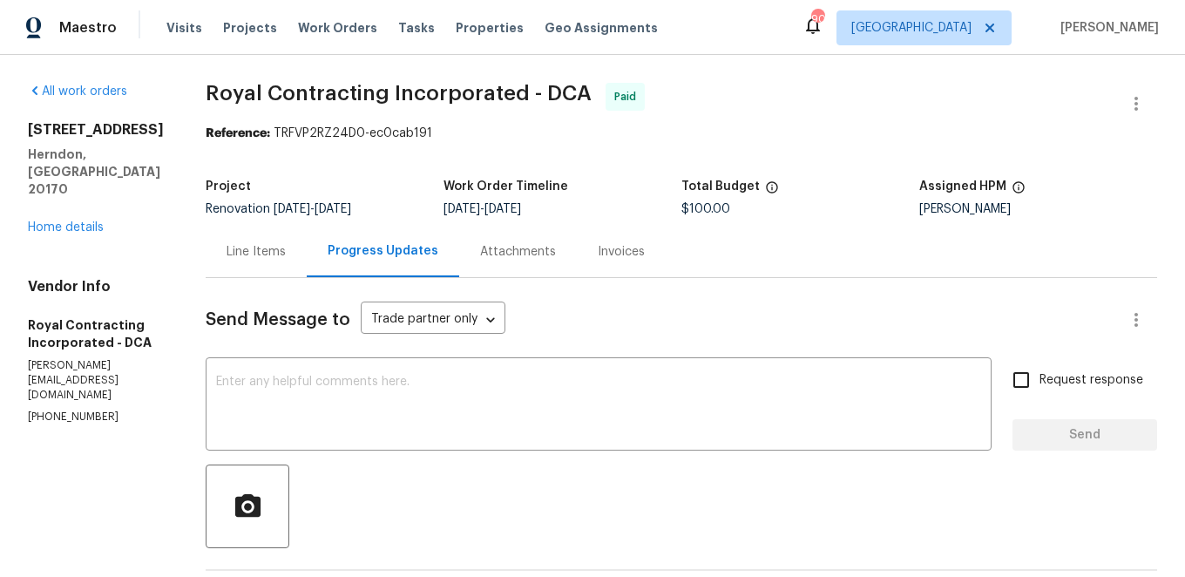
click at [280, 250] on div "Line Items" at bounding box center [255, 251] width 59 height 17
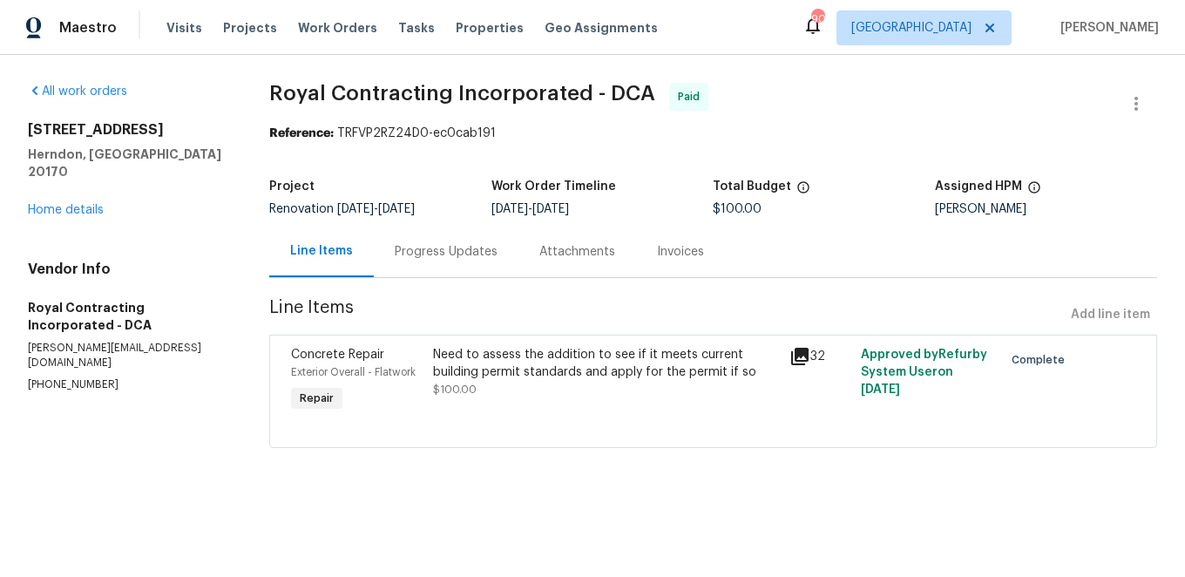
click at [429, 249] on div "Progress Updates" at bounding box center [446, 251] width 103 height 17
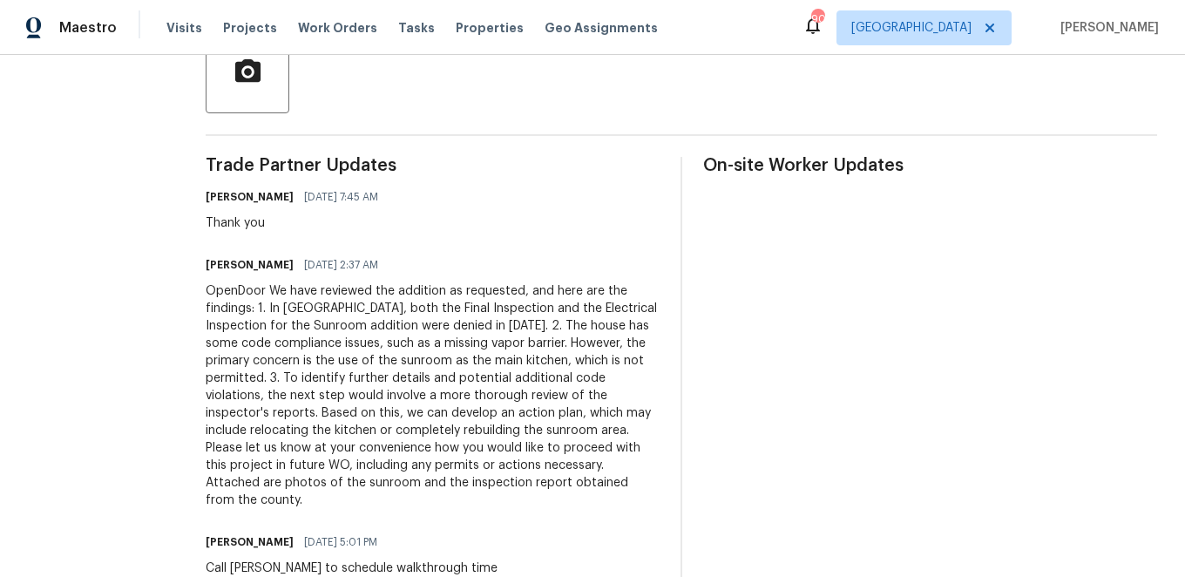
scroll to position [436, 0]
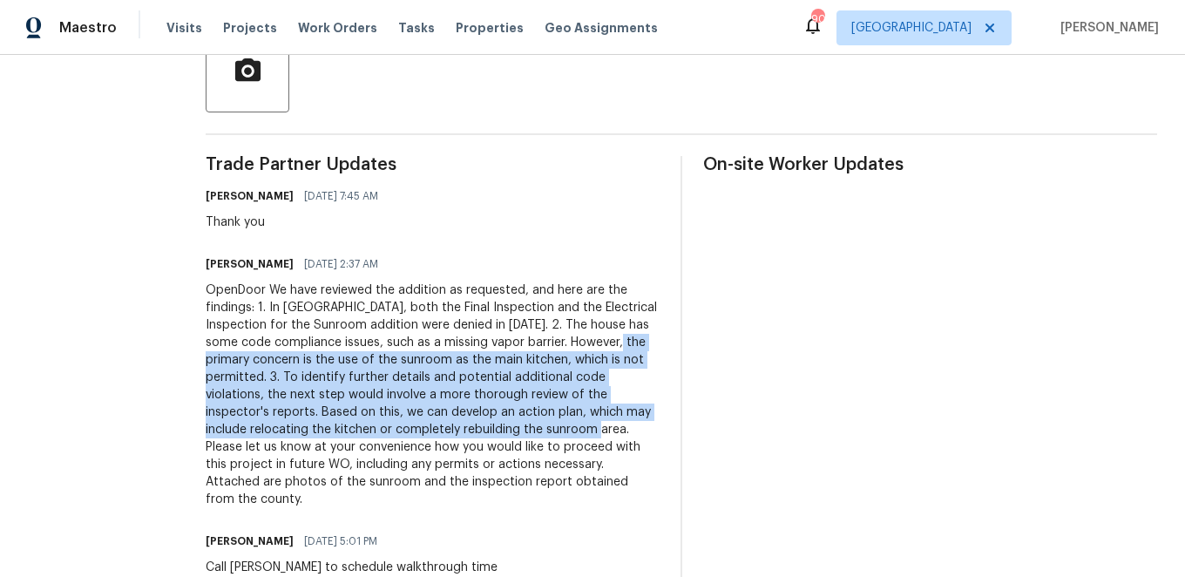
drag, startPoint x: 225, startPoint y: 361, endPoint x: 645, endPoint y: 427, distance: 425.0
click at [645, 427] on div "OpenDoor We have reviewed the addition as requested, and here are the findings:…" at bounding box center [433, 394] width 454 height 226
copy div "primary concern is the use of the sunroom as the main kitchen, which is not per…"
click at [658, 428] on div "OpenDoor We have reviewed the addition as requested, and here are the findings:…" at bounding box center [433, 394] width 454 height 226
